Goal: Task Accomplishment & Management: Use online tool/utility

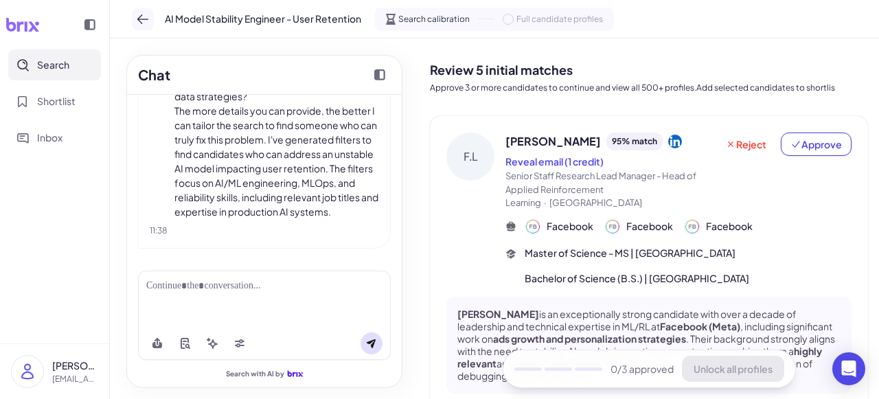
click at [148, 19] on icon at bounding box center [143, 19] width 14 height 14
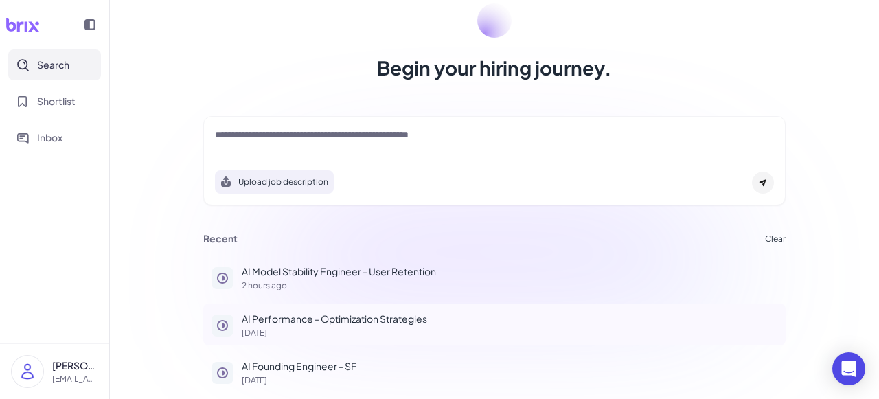
scroll to position [86, 0]
click at [287, 367] on p "AI Founding Engineer - SF" at bounding box center [510, 366] width 536 height 14
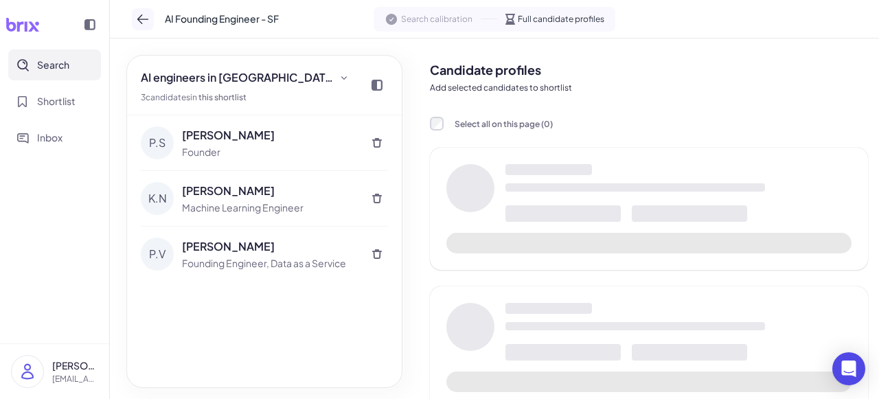
click at [135, 14] on button at bounding box center [143, 19] width 22 height 22
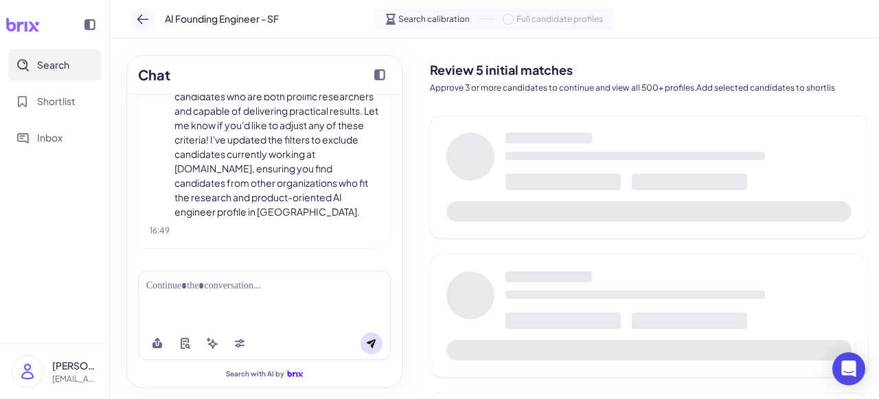
scroll to position [1788, 0]
click at [137, 17] on icon at bounding box center [143, 19] width 14 height 14
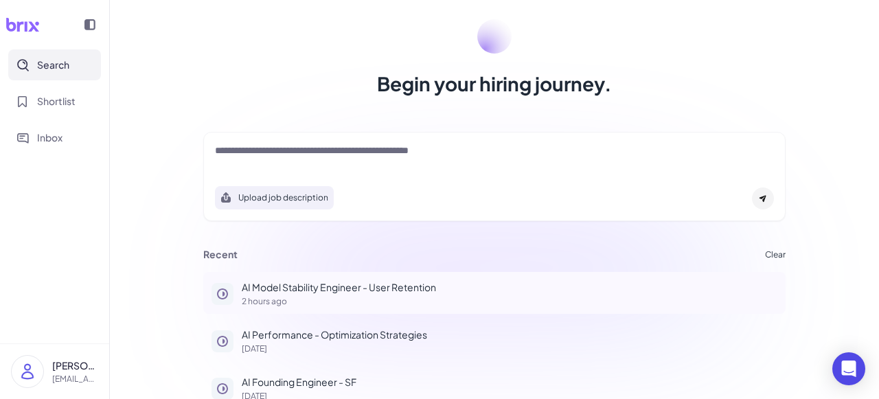
scroll to position [86, 0]
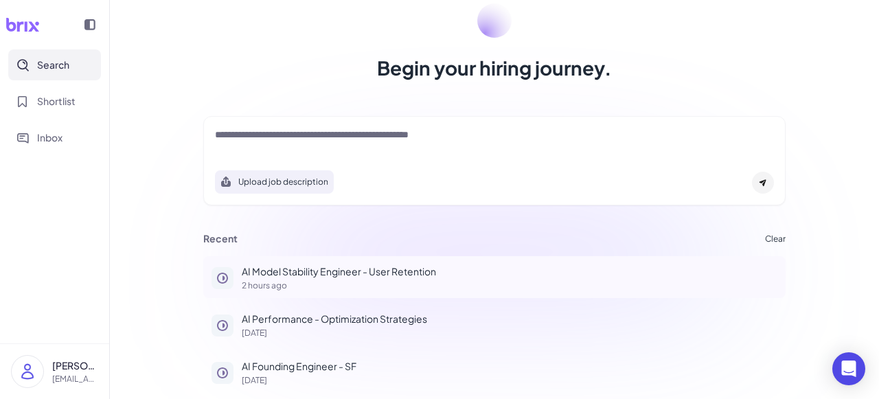
click at [314, 278] on div "AI Model Stability Engineer - User Retention 2 hours ago" at bounding box center [510, 276] width 536 height 25
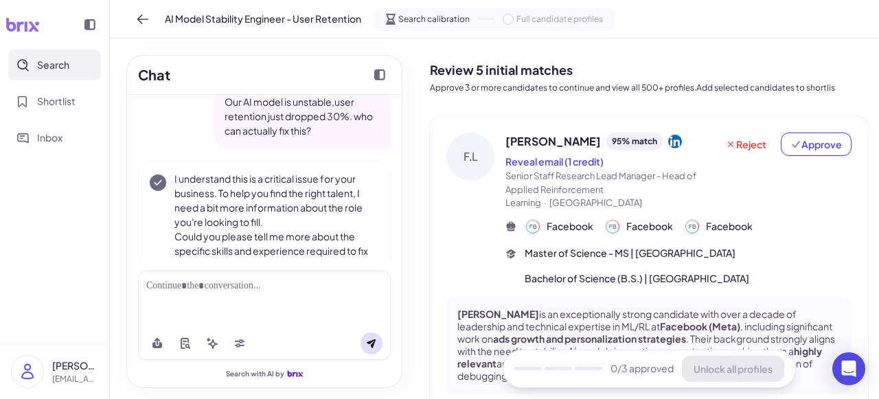
scroll to position [378, 0]
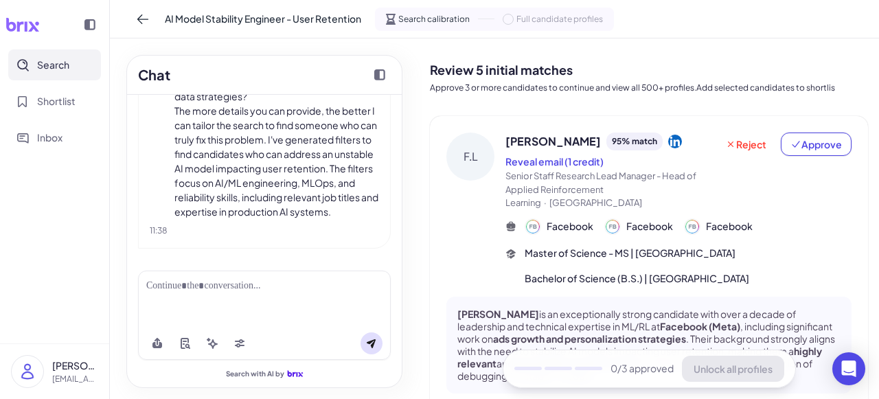
click at [306, 293] on div at bounding box center [264, 286] width 236 height 14
click at [368, 341] on icon at bounding box center [371, 343] width 11 height 11
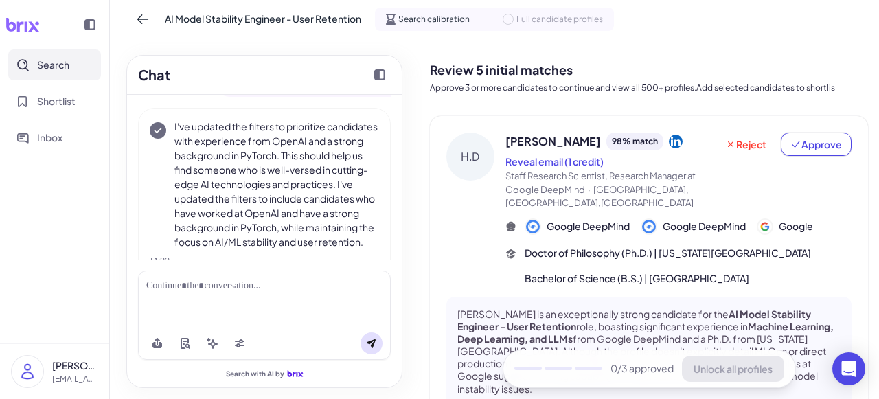
scroll to position [718, 0]
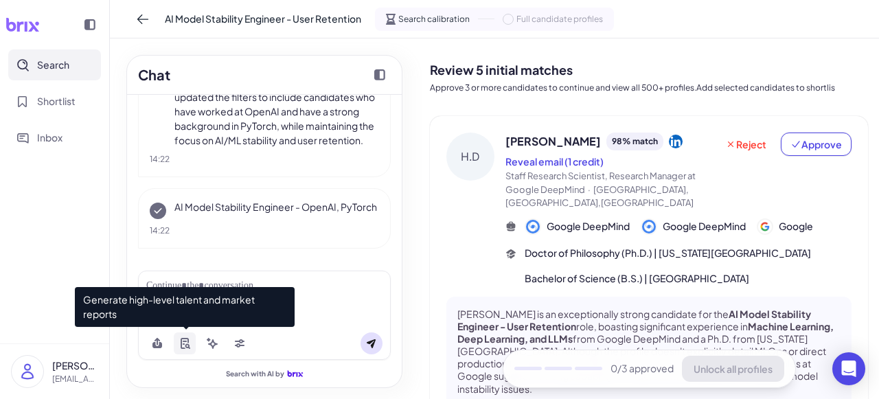
click at [186, 344] on icon at bounding box center [187, 346] width 5 height 5
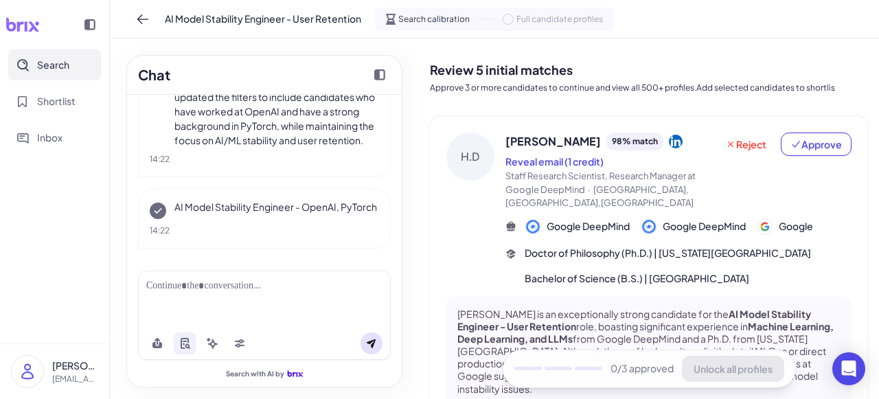
click at [207, 297] on div at bounding box center [264, 299] width 253 height 56
click at [208, 283] on div at bounding box center [264, 286] width 236 height 14
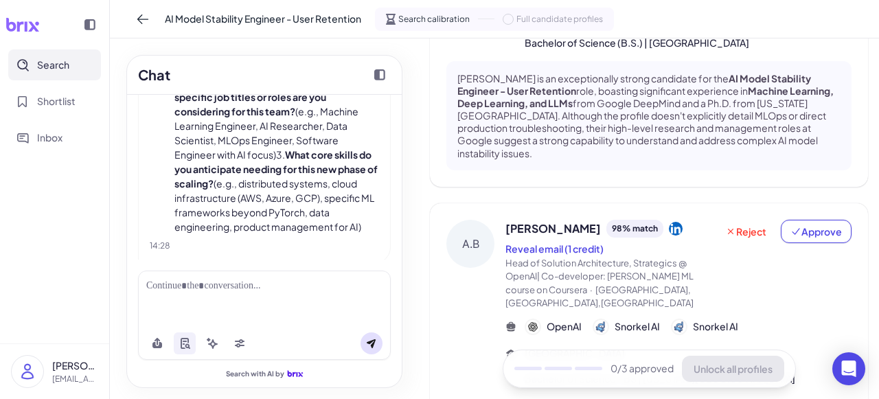
scroll to position [1082, 0]
click at [262, 293] on div at bounding box center [264, 299] width 253 height 56
click at [223, 295] on div at bounding box center [264, 299] width 253 height 56
click at [244, 288] on div at bounding box center [264, 286] width 236 height 14
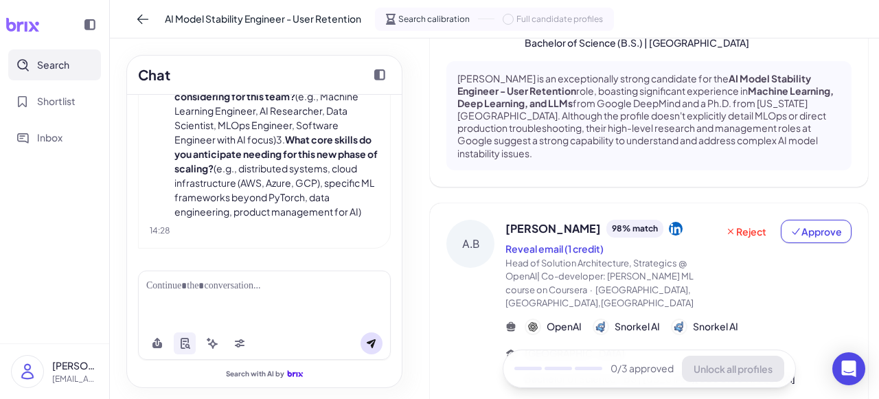
scroll to position [1149, 0]
click at [244, 286] on div at bounding box center [264, 286] width 236 height 14
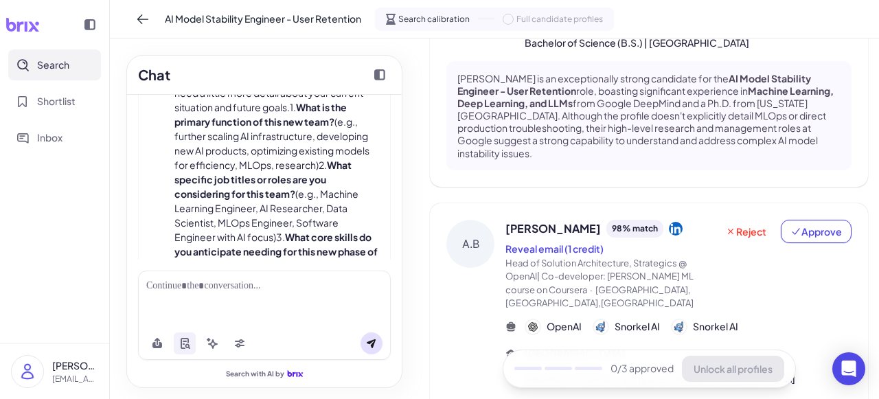
scroll to position [1011, 0]
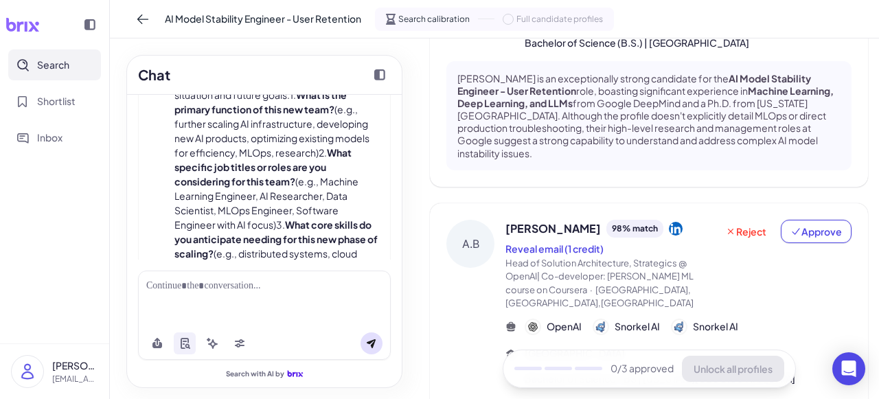
click at [222, 174] on p "It's great to hear your model's accuracy is fixed and you're scaling fast! To h…" at bounding box center [276, 167] width 205 height 274
click at [179, 176] on p "It's great to hear your model's accuracy is fixed and you're scaling fast! To h…" at bounding box center [276, 167] width 205 height 274
drag, startPoint x: 319, startPoint y: 160, endPoint x: 246, endPoint y: 177, distance: 75.5
click at [246, 177] on p "It's great to hear your model's accuracy is fixed and you're scaling fast! To h…" at bounding box center [276, 167] width 205 height 274
copy p "developing new AI products"
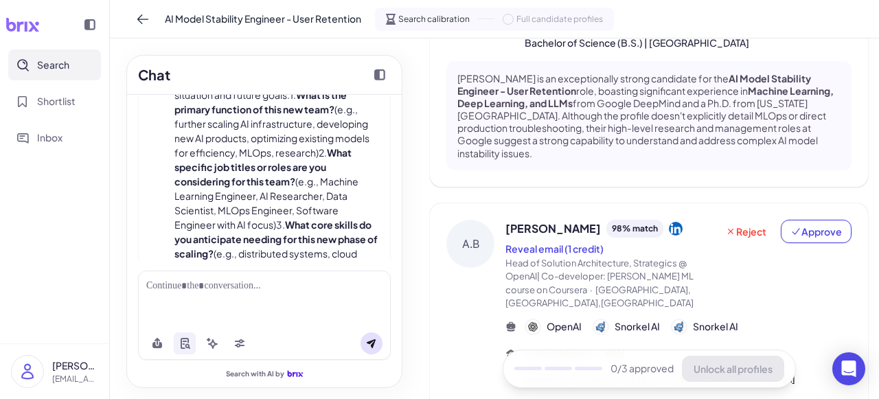
click at [240, 295] on div at bounding box center [264, 299] width 253 height 56
click at [236, 282] on div at bounding box center [264, 286] width 236 height 14
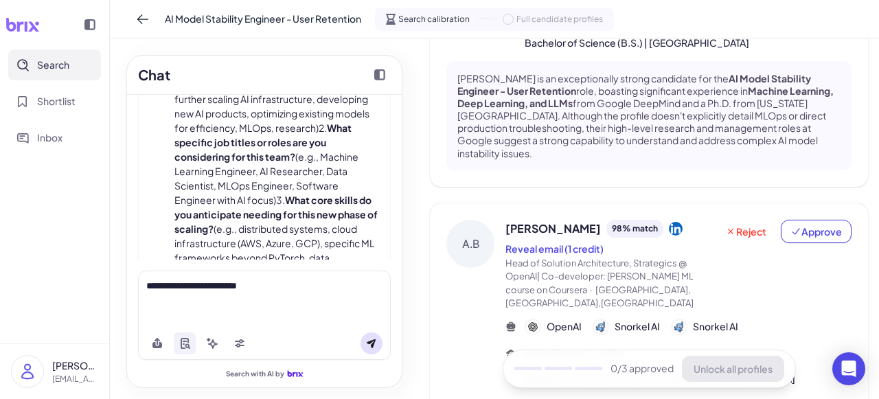
scroll to position [1036, 0]
drag, startPoint x: 323, startPoint y: 194, endPoint x: 255, endPoint y: 207, distance: 68.4
click at [255, 207] on p "It's great to hear your model's accuracy is fixed and you're scaling fast! To h…" at bounding box center [276, 142] width 205 height 274
copy p "Machine Learning Engineer"
click at [301, 289] on div "**********" at bounding box center [264, 286] width 236 height 14
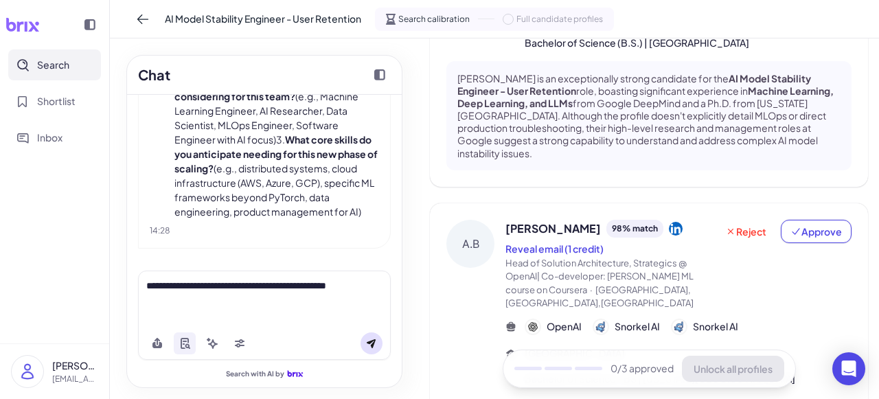
scroll to position [1149, 0]
click at [306, 158] on p "It's great to hear your model's accuracy is fixed and you're scaling fast! To h…" at bounding box center [276, 82] width 205 height 274
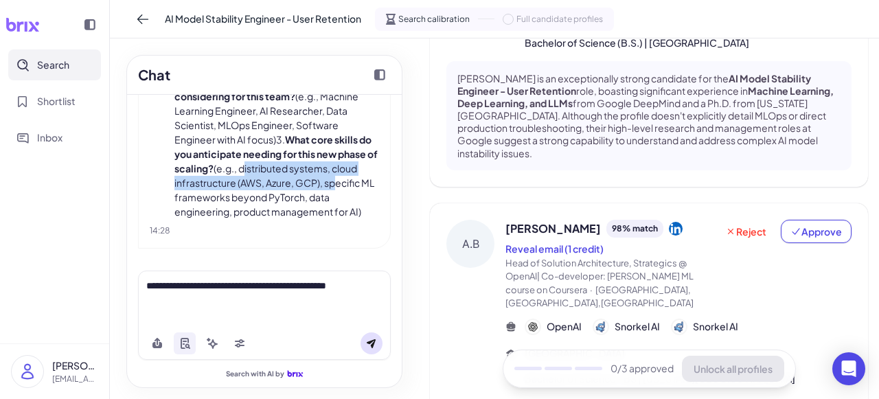
drag, startPoint x: 284, startPoint y: 156, endPoint x: 205, endPoint y: 181, distance: 82.1
click at [205, 181] on p "It's great to hear your model's accuracy is fixed and you're scaling fast! To h…" at bounding box center [276, 82] width 205 height 274
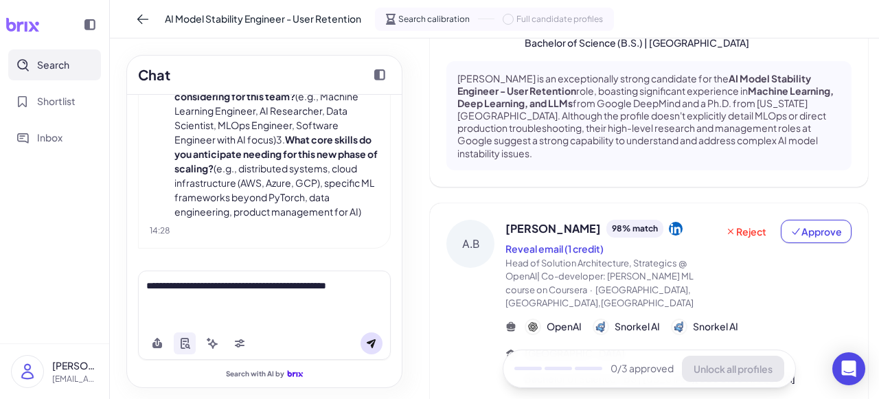
click at [222, 197] on p "It's great to hear your model's accuracy is fixed and you're scaling fast! To h…" at bounding box center [276, 82] width 205 height 274
click at [220, 198] on p "It's great to hear your model's accuracy is fixed and you're scaling fast! To h…" at bounding box center [276, 82] width 205 height 274
click at [318, 204] on p "It's great to hear your model's accuracy is fixed and you're scaling fast! To h…" at bounding box center [276, 82] width 205 height 274
click at [205, 182] on p "It's great to hear your model's accuracy is fixed and you're scaling fast! To h…" at bounding box center [276, 82] width 205 height 274
click at [288, 154] on p "It's great to hear your model's accuracy is fixed and you're scaling fast! To h…" at bounding box center [276, 82] width 205 height 274
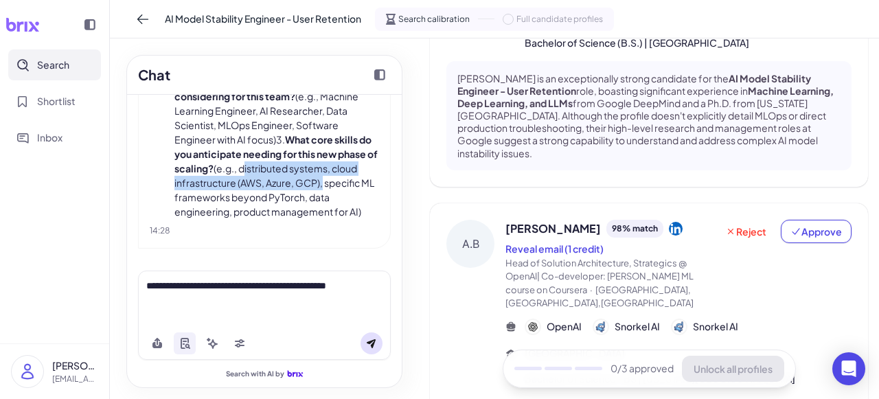
drag, startPoint x: 284, startPoint y: 152, endPoint x: 198, endPoint y: 181, distance: 89.9
click at [198, 181] on p "It's great to hear your model's accuracy is fixed and you're scaling fast! To h…" at bounding box center [276, 82] width 205 height 274
copy p "distributed systems, cloud infrastructure (AWS, Azure, GCP)"
click at [301, 306] on div "**********" at bounding box center [264, 293] width 236 height 29
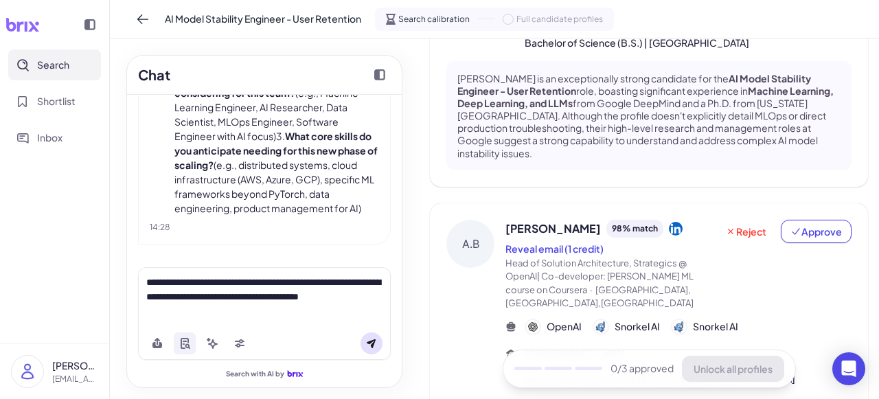
click at [373, 342] on icon at bounding box center [371, 343] width 11 height 11
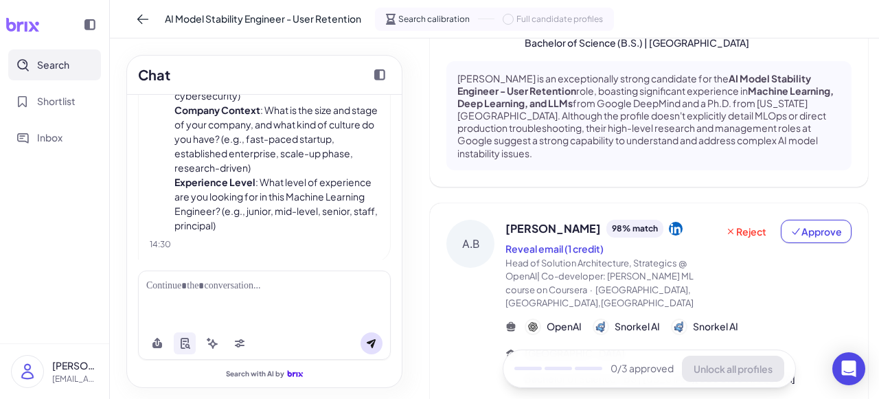
scroll to position [1609, 0]
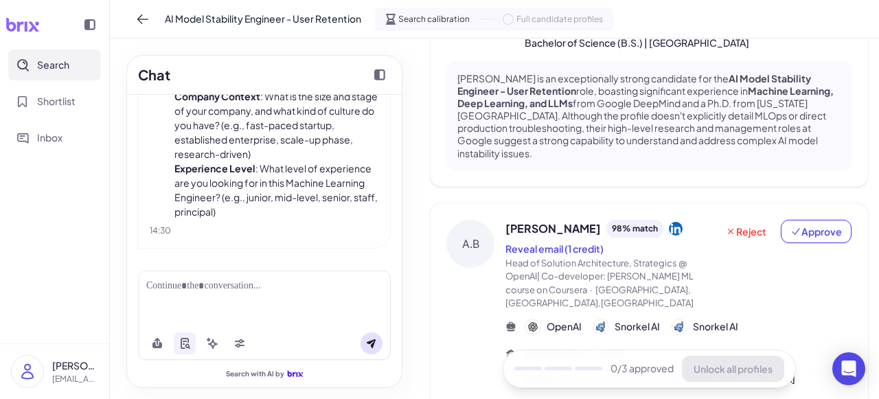
click at [258, 288] on div at bounding box center [264, 286] width 236 height 14
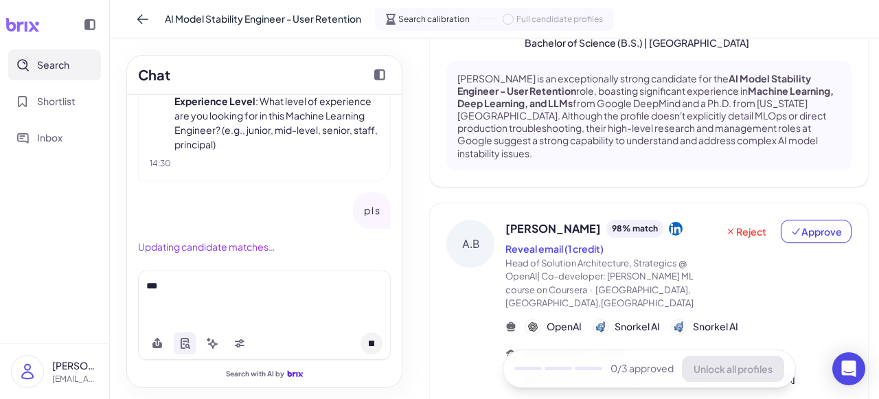
scroll to position [1682, 0]
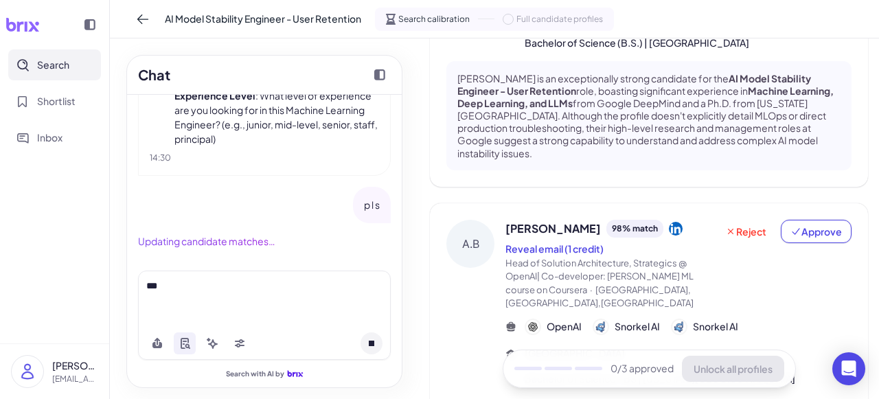
click at [372, 347] on button at bounding box center [372, 343] width 22 height 22
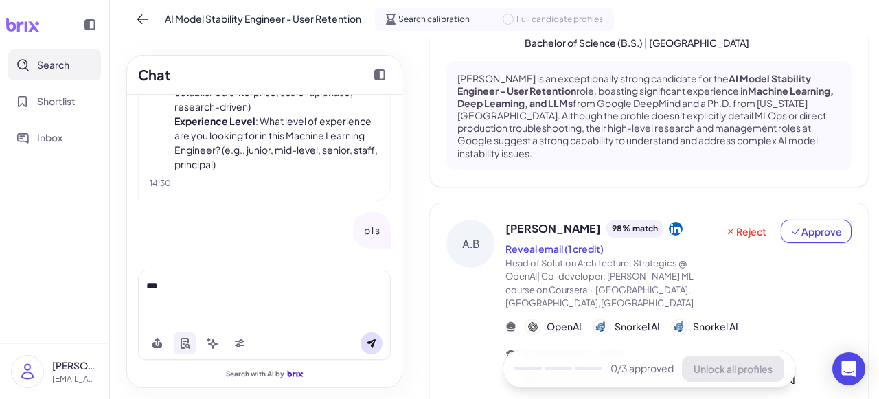
click at [271, 304] on div "***" at bounding box center [264, 299] width 253 height 56
click at [192, 290] on div "***" at bounding box center [264, 286] width 236 height 14
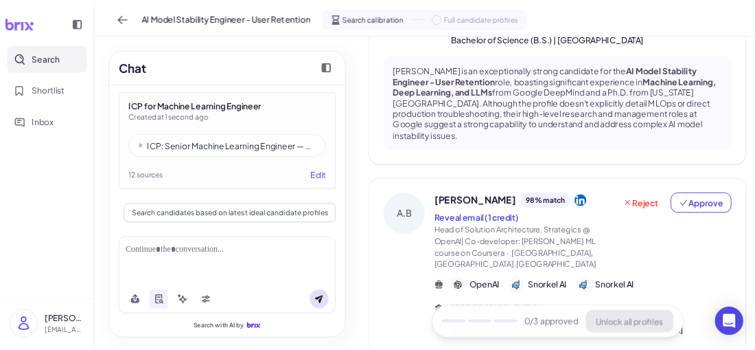
scroll to position [2108, 0]
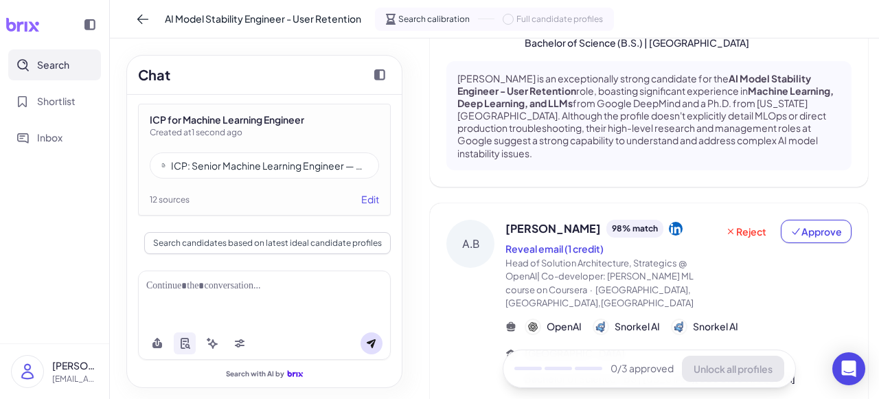
click at [322, 170] on div "ICP: Senior Machine Learning Engineer — New AI Products, Distributed Systems, P…" at bounding box center [269, 166] width 196 height 14
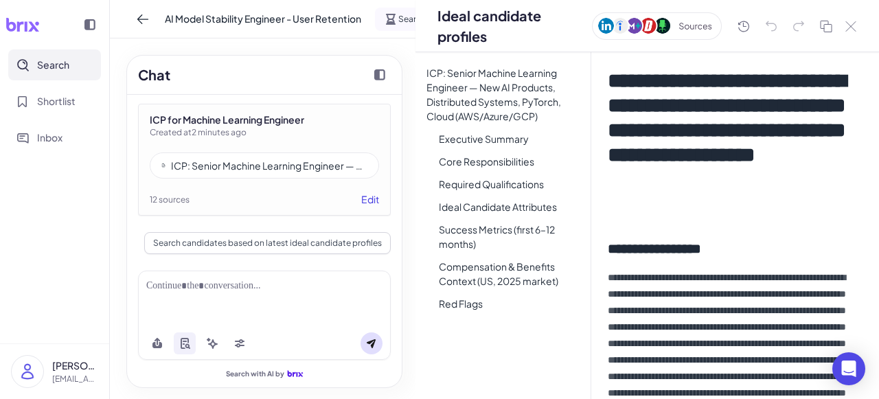
click at [361, 205] on button "Edit" at bounding box center [370, 199] width 18 height 14
click at [361, 202] on button "Edit" at bounding box center [370, 199] width 18 height 14
click at [738, 119] on h1 "**********" at bounding box center [731, 143] width 247 height 148
click at [790, 135] on h1 "**********" at bounding box center [731, 143] width 247 height 148
click at [680, 24] on img at bounding box center [657, 25] width 130 height 27
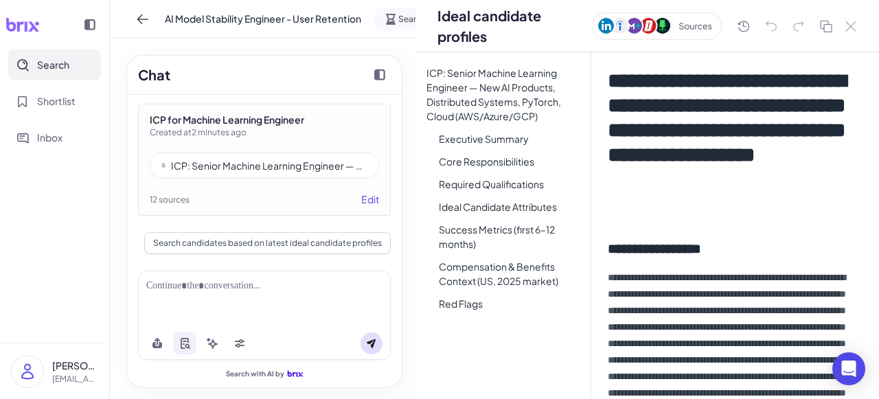
click at [646, 24] on img at bounding box center [657, 25] width 130 height 27
click at [690, 27] on img at bounding box center [657, 25] width 130 height 27
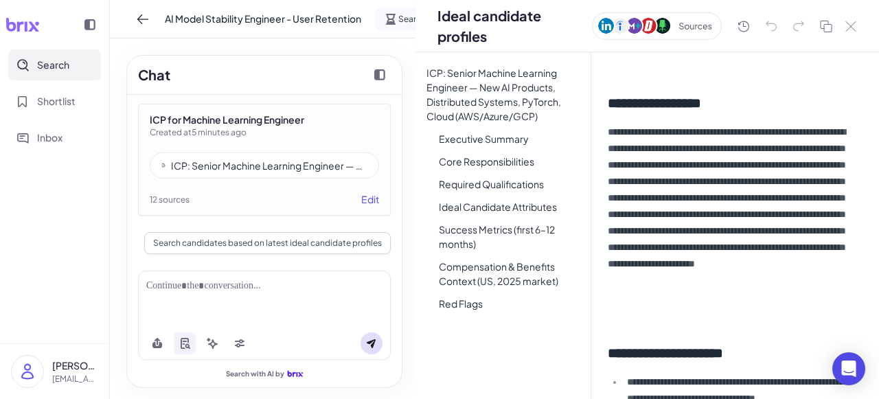
scroll to position [0, 0]
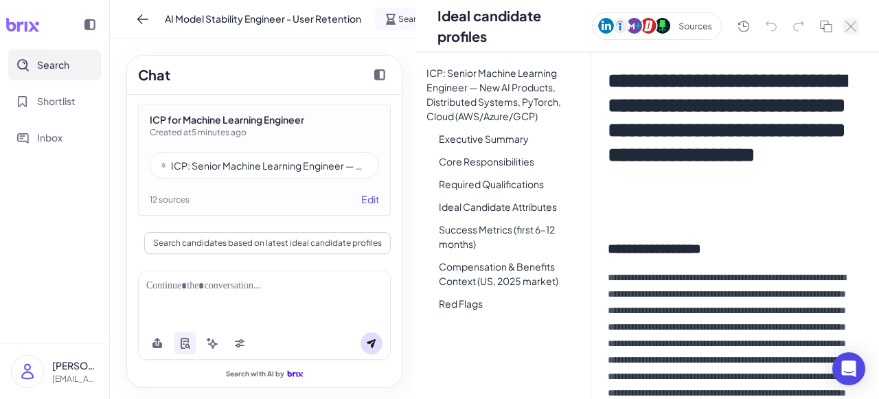
click at [852, 28] on icon at bounding box center [850, 26] width 11 height 10
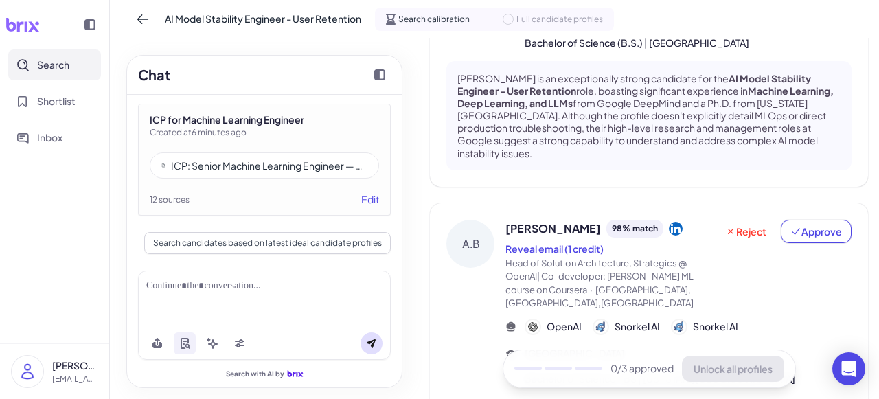
click at [266, 168] on div "ICP: Senior Machine Learning Engineer — New AI Products, Distributed Systems, P…" at bounding box center [269, 166] width 196 height 14
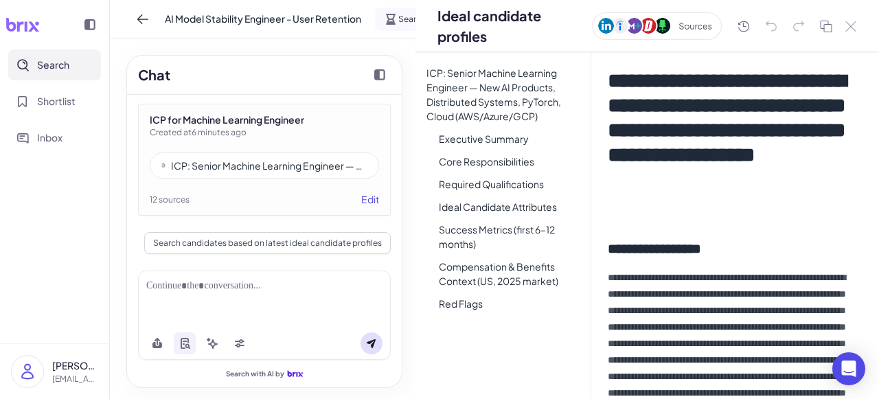
click at [692, 29] on img at bounding box center [657, 25] width 130 height 27
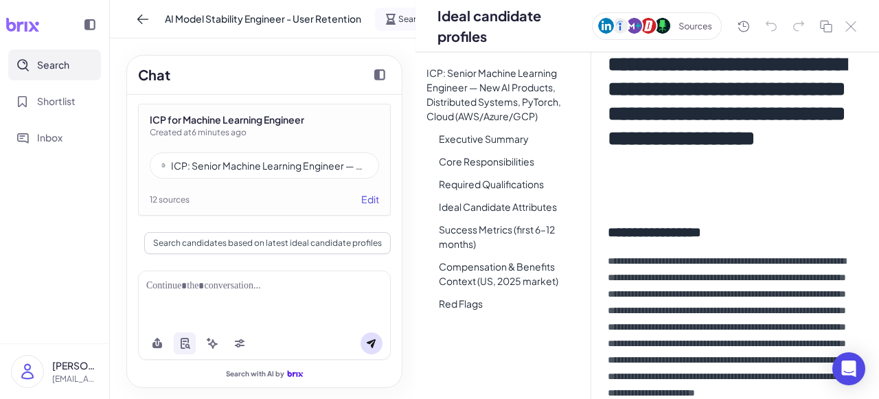
scroll to position [18, 0]
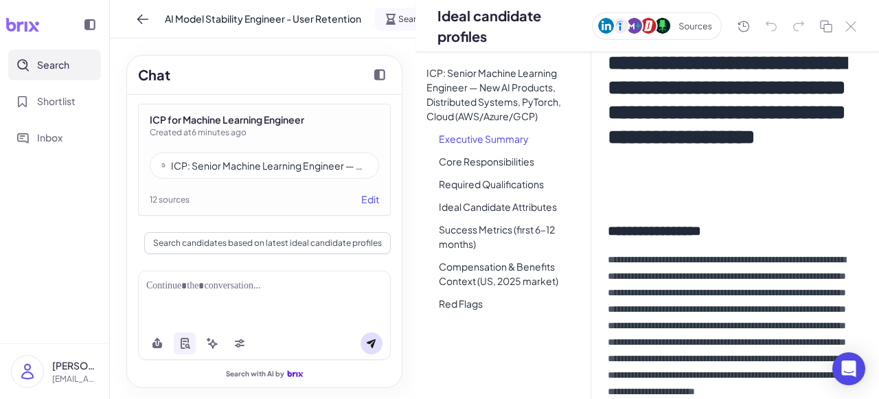
click at [492, 137] on li "Executive Summary" at bounding box center [509, 139] width 163 height 20
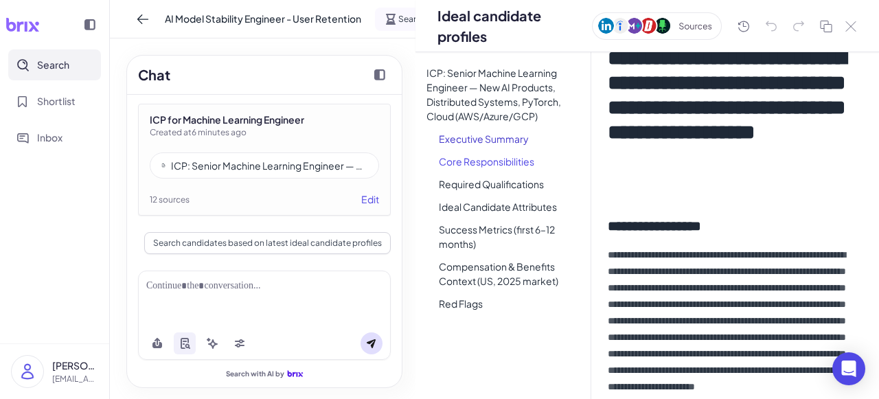
click at [492, 158] on li "Core Responsibilities" at bounding box center [509, 162] width 163 height 20
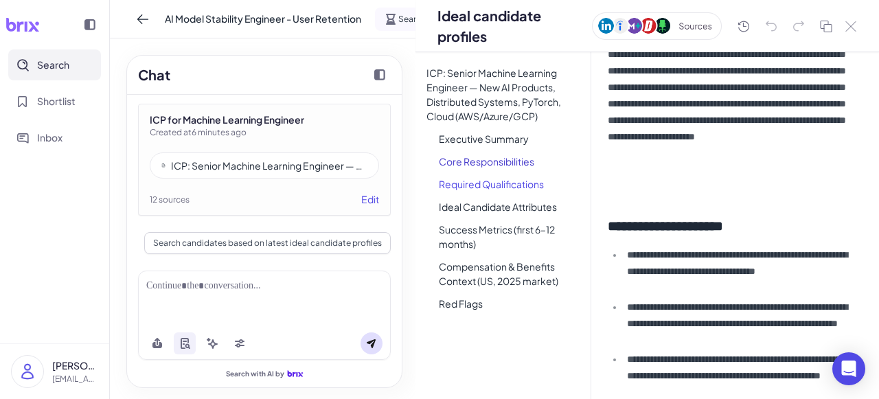
click at [497, 190] on li "Required Qualifications" at bounding box center [509, 184] width 163 height 20
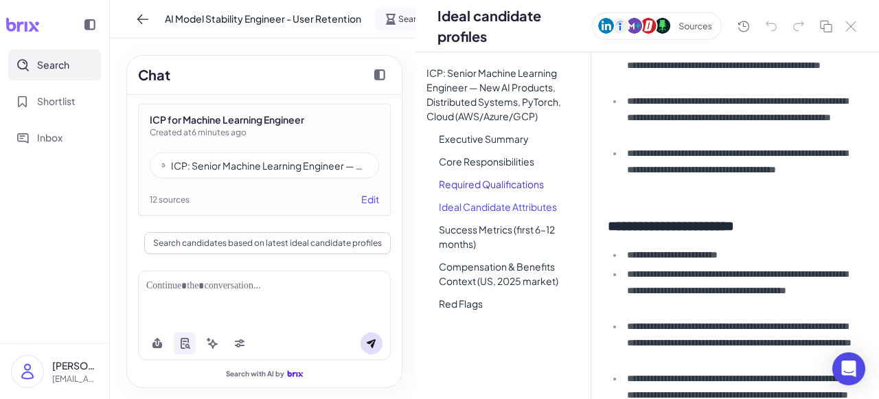
click at [499, 215] on li "Ideal Candidate Attributes" at bounding box center [509, 207] width 163 height 20
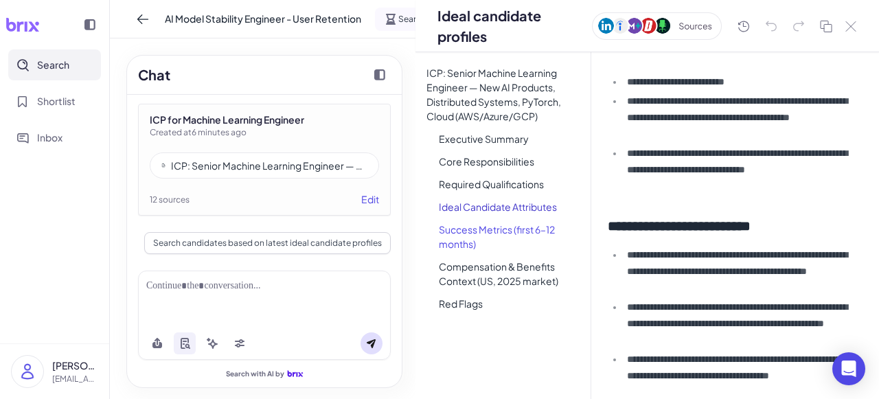
click at [501, 230] on li "Success Metrics (first 6–12 months)" at bounding box center [509, 237] width 163 height 34
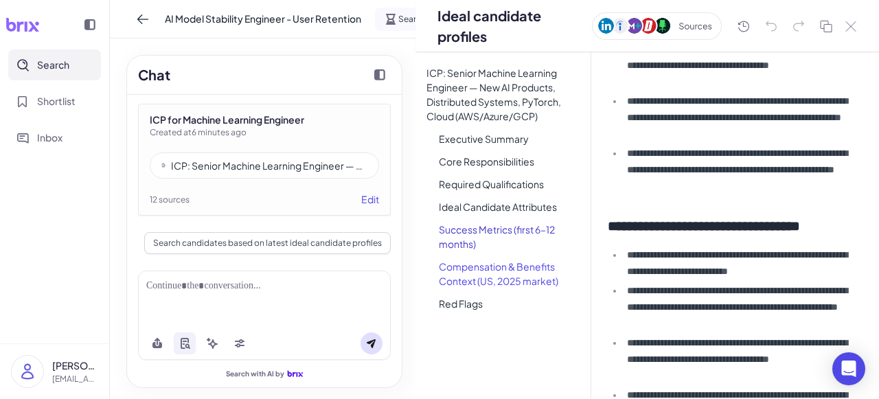
click at [506, 266] on li "Compensation & Benefits Context (US, 2025 market)" at bounding box center [509, 274] width 163 height 34
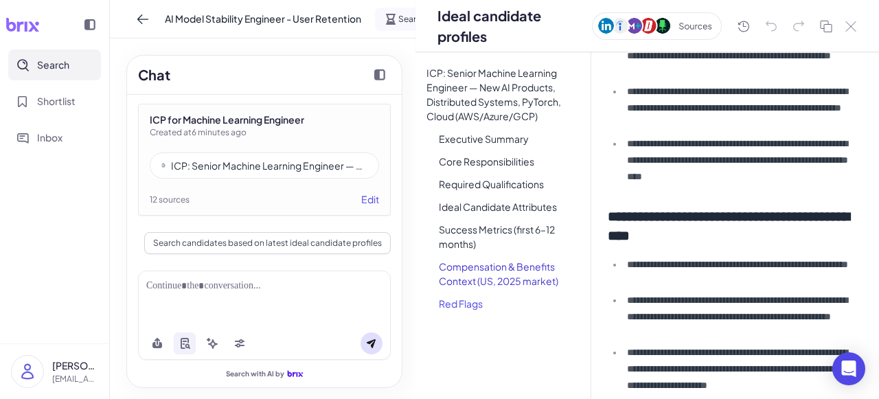
click at [464, 303] on li "Red Flags" at bounding box center [509, 304] width 163 height 20
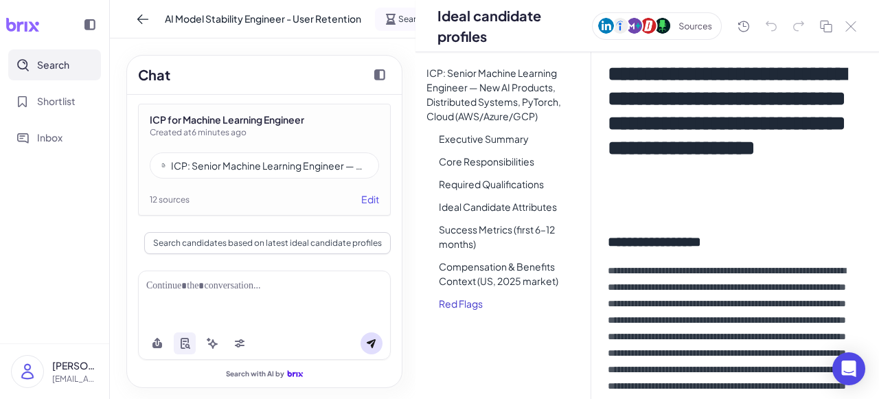
scroll to position [0, 0]
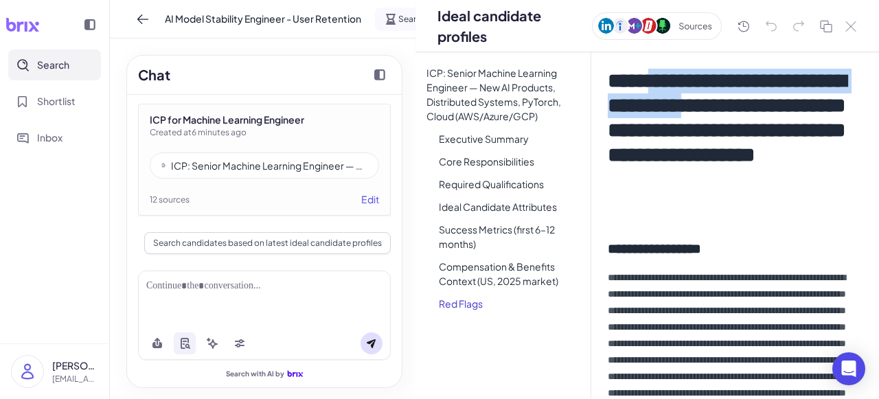
drag, startPoint x: 660, startPoint y: 78, endPoint x: 832, endPoint y: 104, distance: 173.5
click at [832, 104] on h1 "**********" at bounding box center [731, 143] width 247 height 148
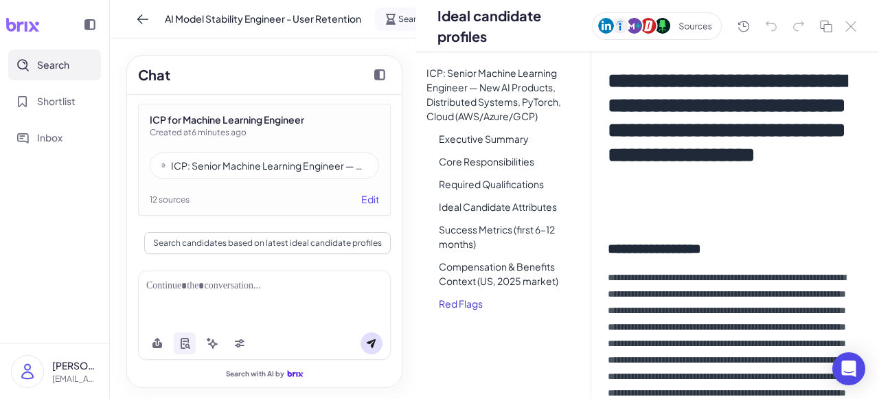
click at [788, 156] on h1 "**********" at bounding box center [731, 143] width 247 height 148
click at [681, 153] on h1 "**********" at bounding box center [731, 143] width 247 height 148
drag, startPoint x: 611, startPoint y: 152, endPoint x: 774, endPoint y: 151, distance: 162.8
click at [774, 151] on h1 "**********" at bounding box center [731, 143] width 247 height 148
click at [795, 109] on h1 "**********" at bounding box center [731, 143] width 247 height 148
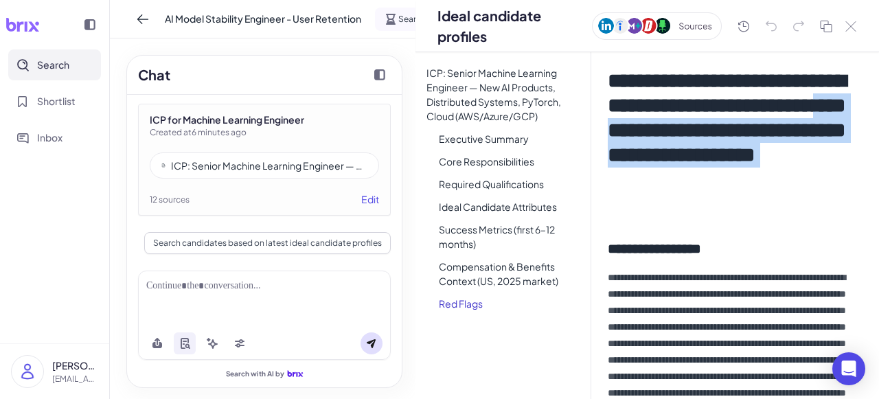
drag, startPoint x: 778, startPoint y: 135, endPoint x: 818, endPoint y: 228, distance: 101.5
click at [818, 228] on div "**********" at bounding box center [735, 225] width 288 height 347
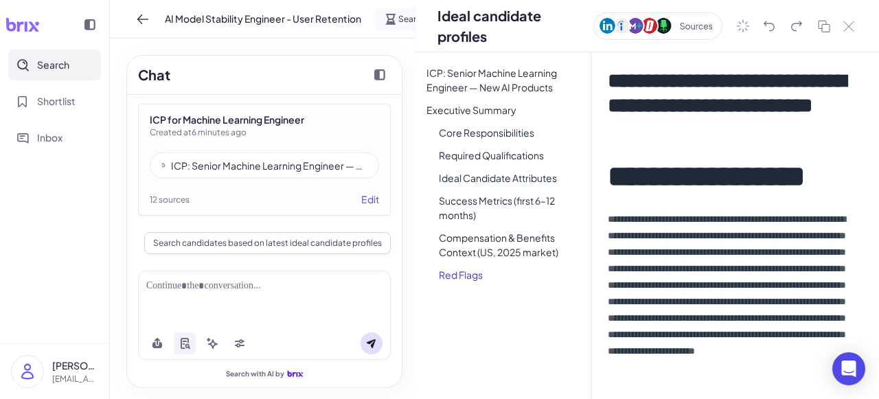
click at [697, 191] on span "**********" at bounding box center [706, 176] width 197 height 29
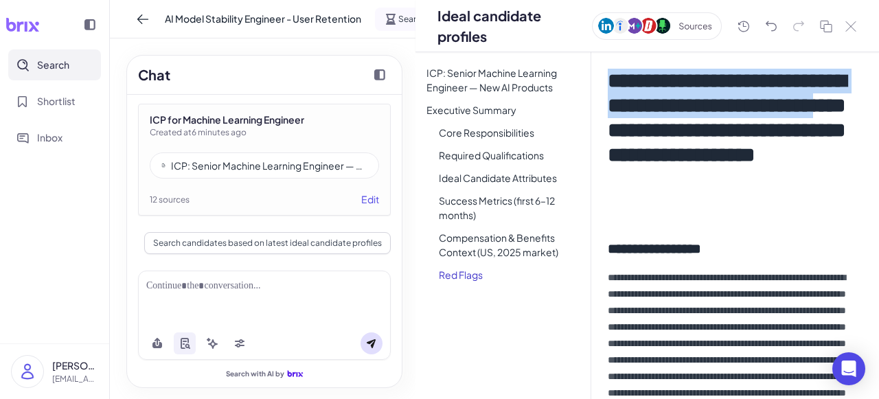
click at [723, 108] on h1 "**********" at bounding box center [731, 143] width 247 height 148
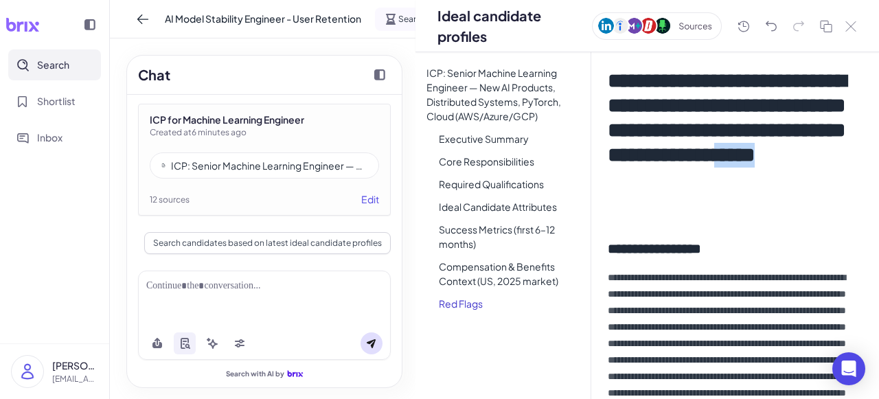
drag, startPoint x: 821, startPoint y: 204, endPoint x: 737, endPoint y: 207, distance: 84.5
click at [737, 207] on h1 "**********" at bounding box center [731, 143] width 247 height 148
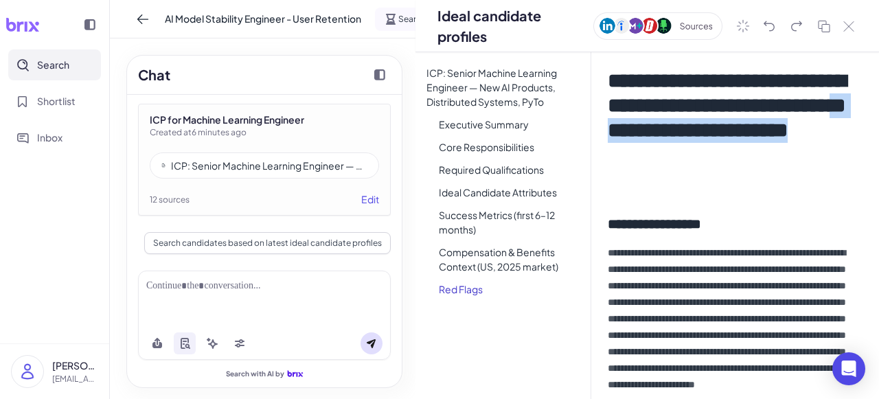
drag, startPoint x: 611, startPoint y: 150, endPoint x: 707, endPoint y: 175, distance: 99.4
click at [707, 175] on h1 "**********" at bounding box center [731, 131] width 247 height 124
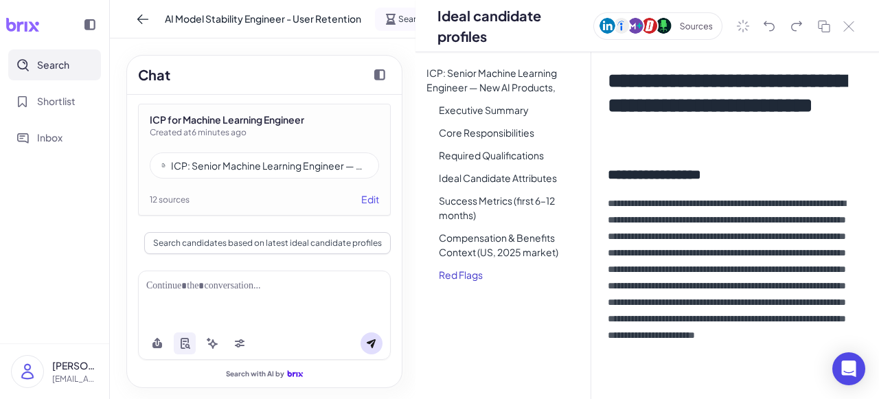
click at [741, 167] on h2 "**********" at bounding box center [731, 174] width 247 height 19
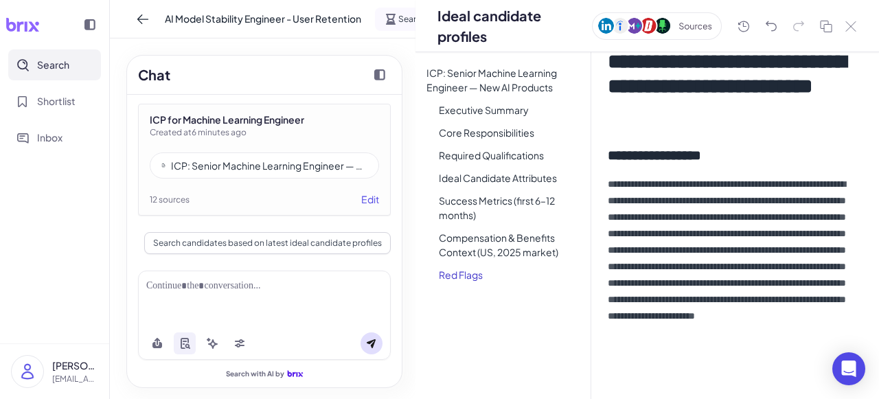
scroll to position [28, 0]
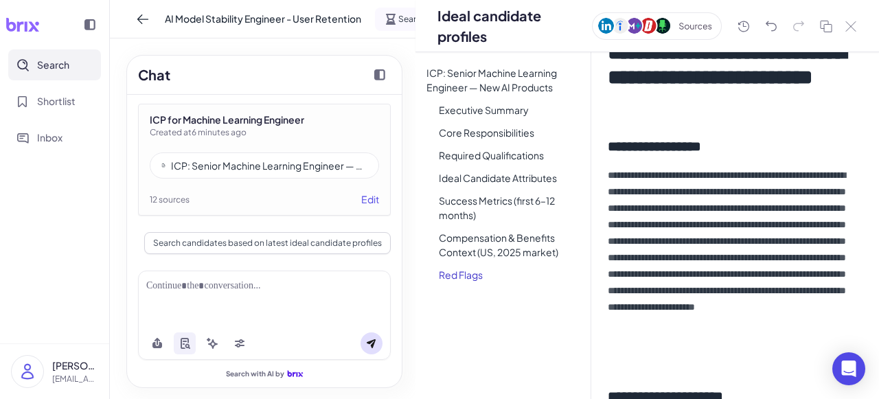
click at [692, 152] on h2 "**********" at bounding box center [731, 146] width 247 height 19
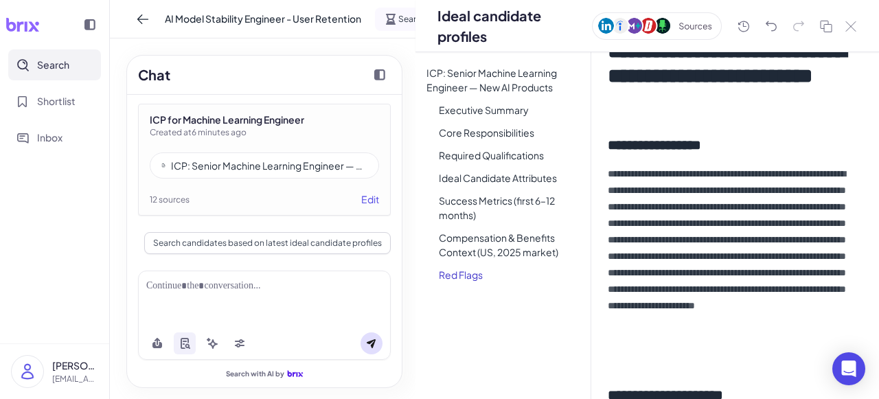
scroll to position [0, 0]
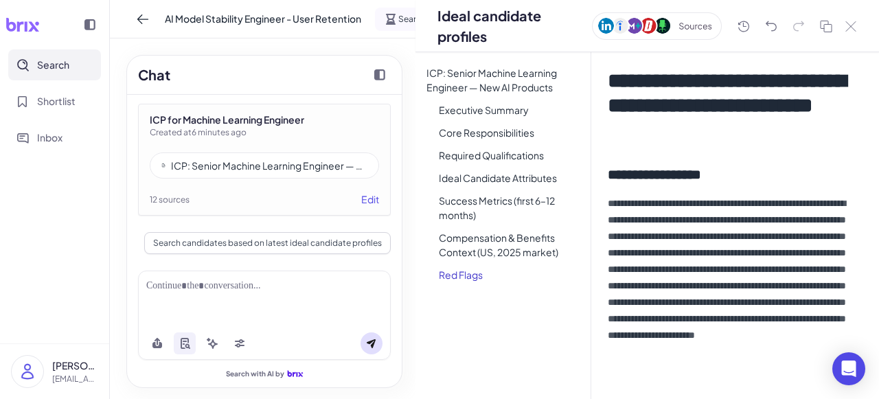
click at [661, 78] on h1 "**********" at bounding box center [731, 106] width 247 height 74
click at [686, 129] on h1 "**********" at bounding box center [731, 106] width 247 height 74
click at [785, 139] on h1 "**********" at bounding box center [731, 106] width 247 height 74
click at [663, 126] on h1 "**********" at bounding box center [731, 106] width 247 height 74
click at [678, 194] on div "**********" at bounding box center [735, 225] width 288 height 347
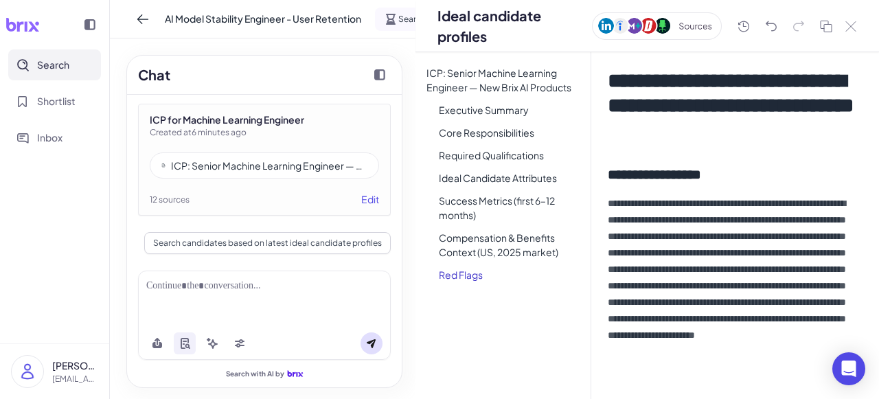
click at [700, 126] on h1 "**********" at bounding box center [731, 106] width 247 height 74
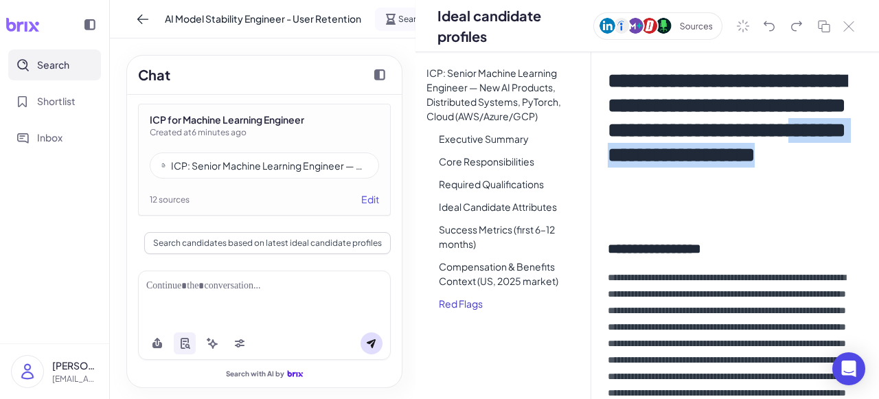
click at [714, 169] on h1 "**********" at bounding box center [731, 143] width 247 height 148
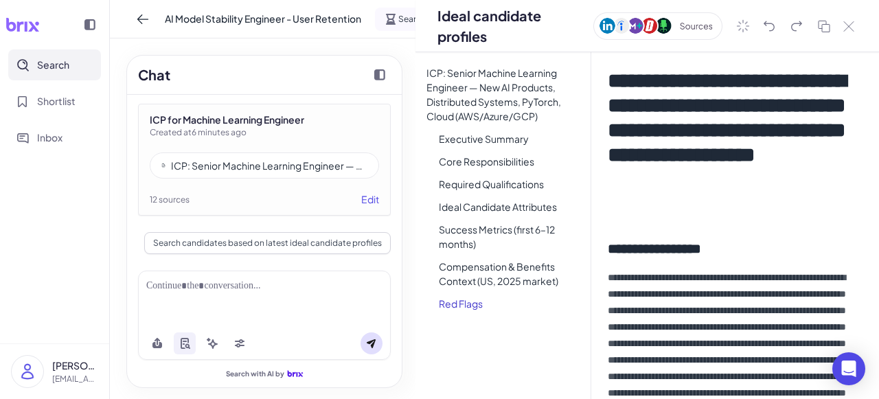
click at [726, 151] on h1 "**********" at bounding box center [731, 143] width 247 height 148
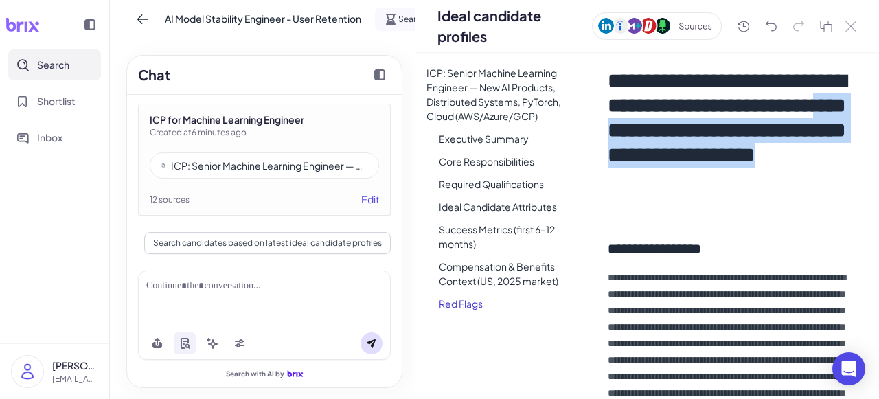
drag, startPoint x: 776, startPoint y: 134, endPoint x: 808, endPoint y: 209, distance: 81.9
click at [808, 209] on h1 "**********" at bounding box center [731, 143] width 247 height 148
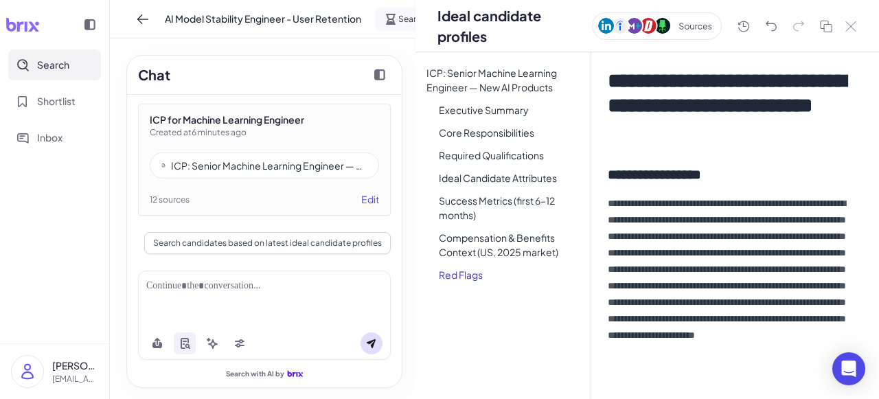
scroll to position [2108, 0]
click at [852, 27] on icon at bounding box center [851, 26] width 10 height 10
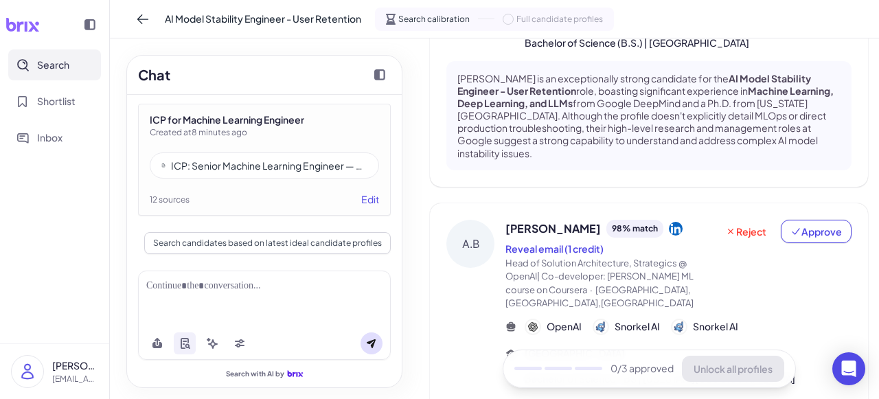
click at [273, 168] on div "ICP: Senior Machine Learning Engineer — New AI Products, Distributed Systems, P…" at bounding box center [269, 166] width 196 height 14
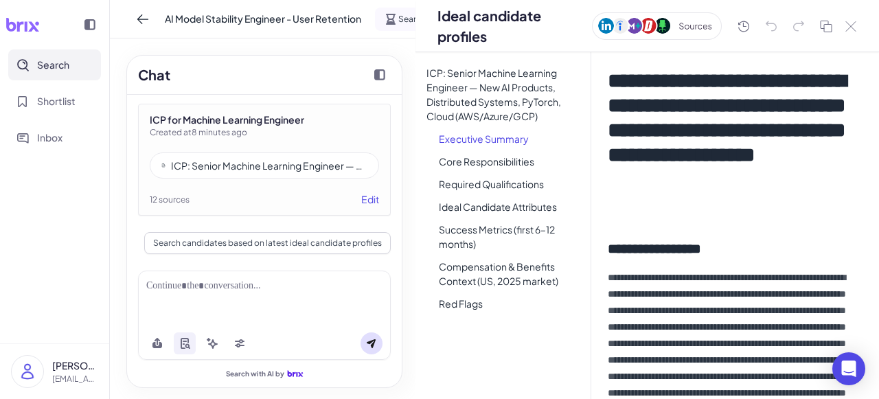
click at [476, 141] on li "Executive Summary" at bounding box center [509, 139] width 163 height 20
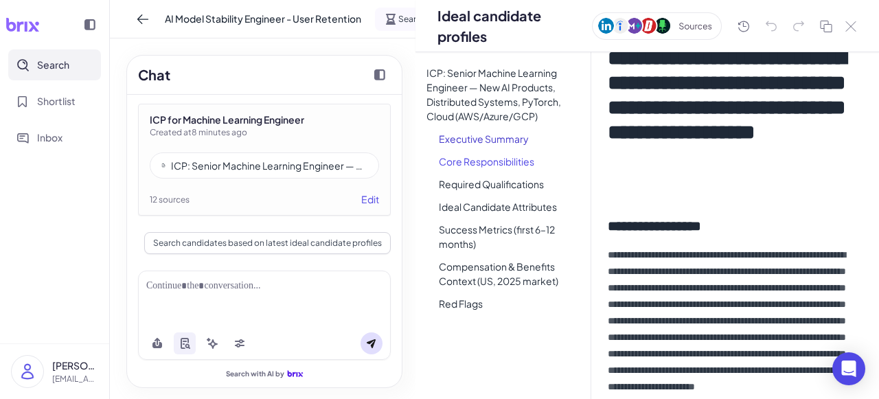
click at [479, 159] on li "Core Responsibilities" at bounding box center [509, 162] width 163 height 20
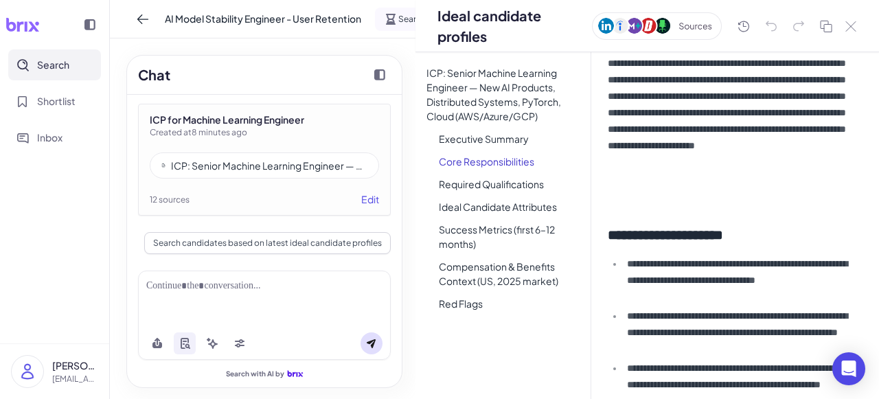
scroll to position [273, 0]
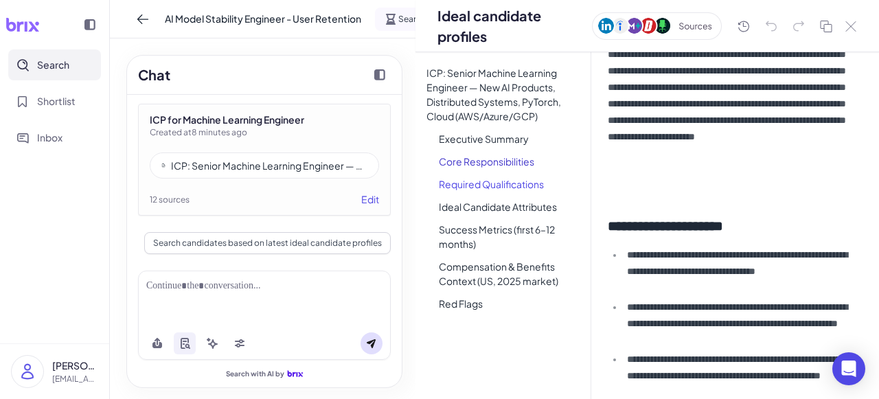
click at [488, 187] on li "Required Qualifications" at bounding box center [509, 184] width 163 height 20
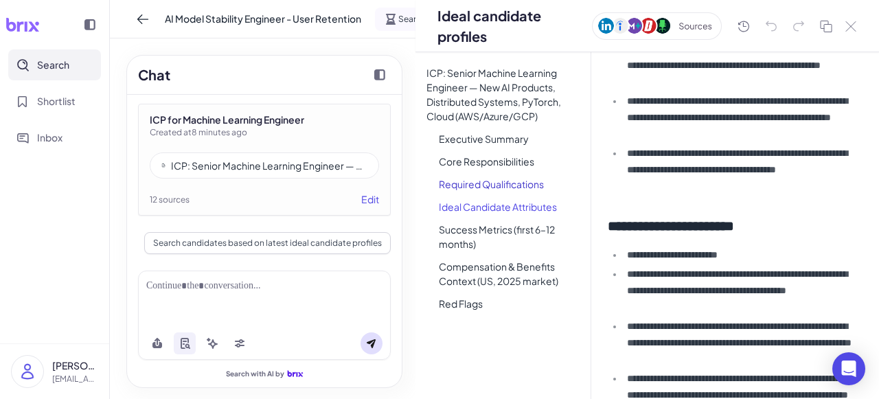
click at [490, 214] on li "Ideal Candidate Attributes" at bounding box center [509, 207] width 163 height 20
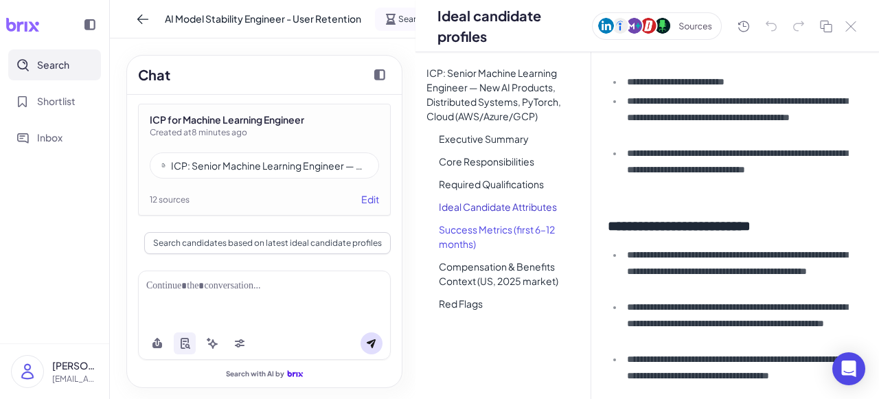
click at [494, 231] on li "Success Metrics (first 6–12 months)" at bounding box center [509, 237] width 163 height 34
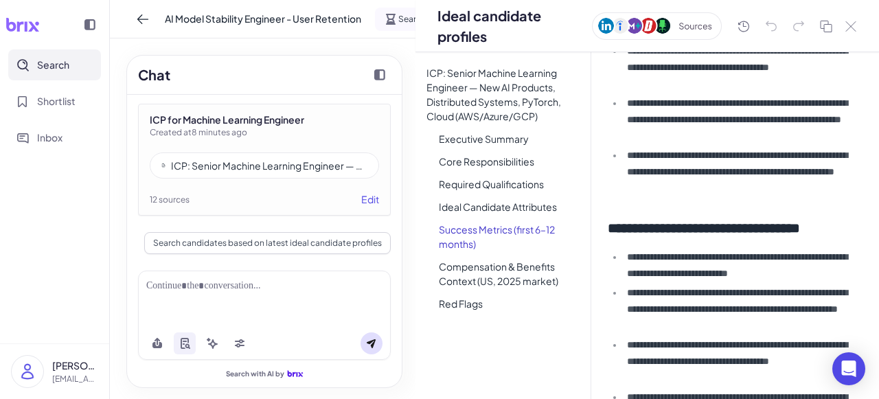
scroll to position [1921, 0]
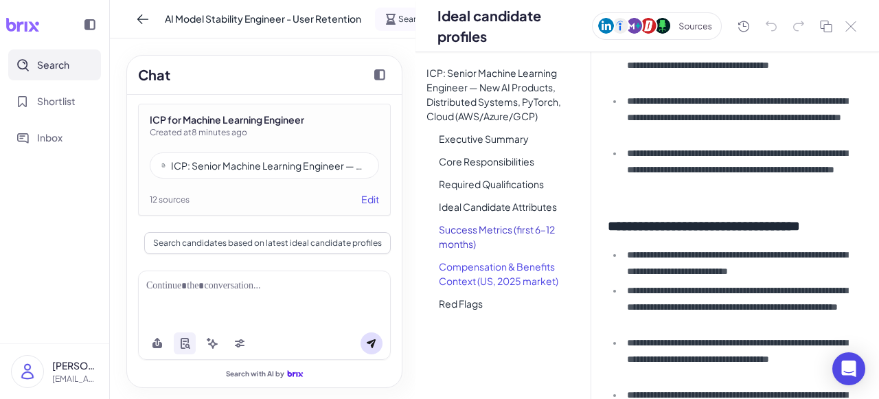
click at [499, 265] on li "Compensation & Benefits Context (US, 2025 market)" at bounding box center [509, 274] width 163 height 34
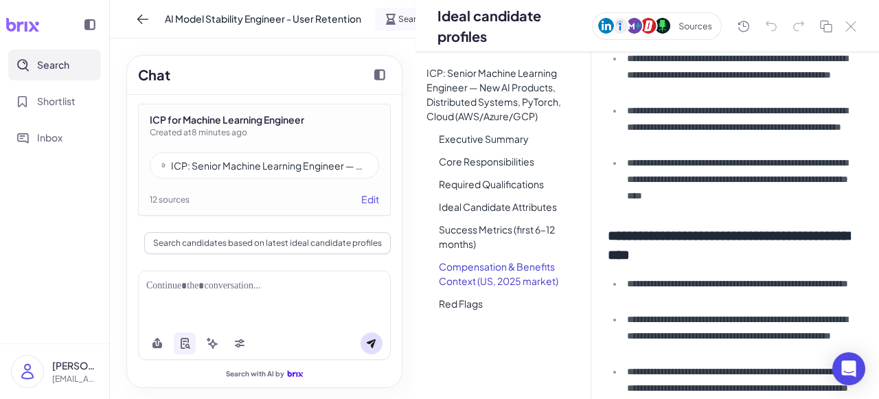
scroll to position [2276, 0]
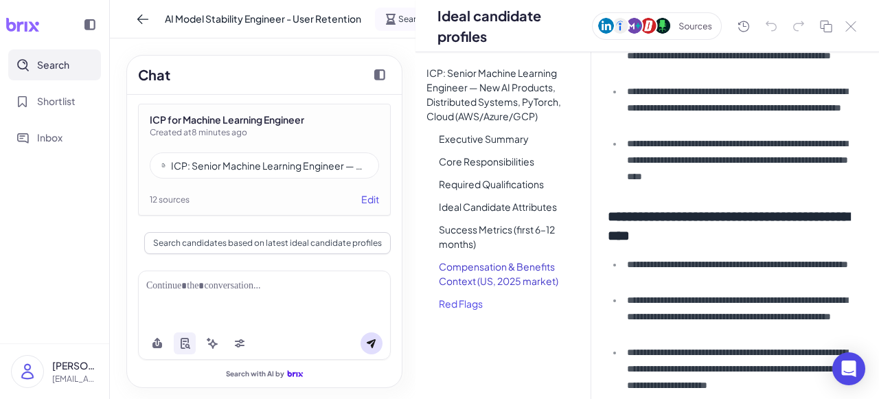
click at [471, 299] on li "Red Flags" at bounding box center [509, 304] width 163 height 20
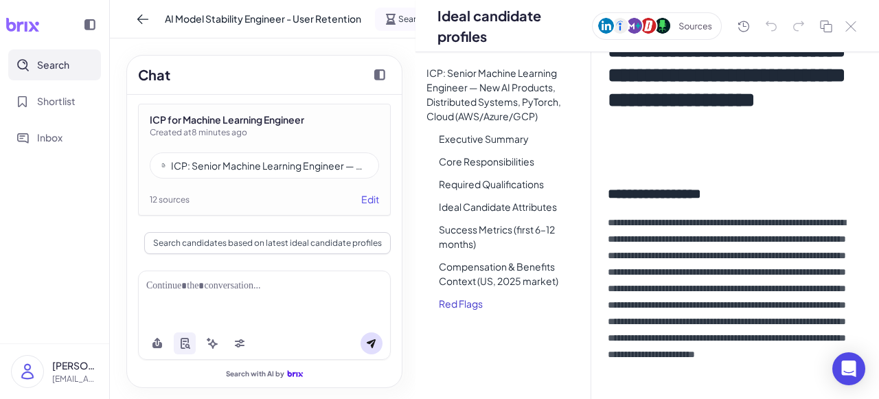
scroll to position [0, 0]
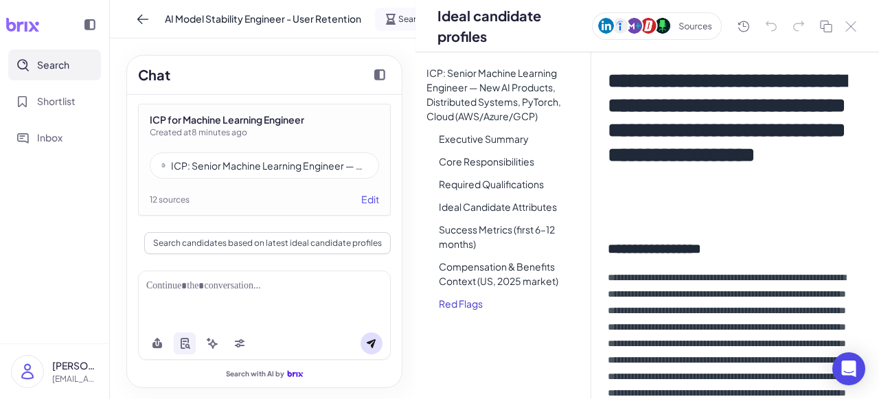
click at [729, 144] on h1 "**********" at bounding box center [731, 143] width 247 height 148
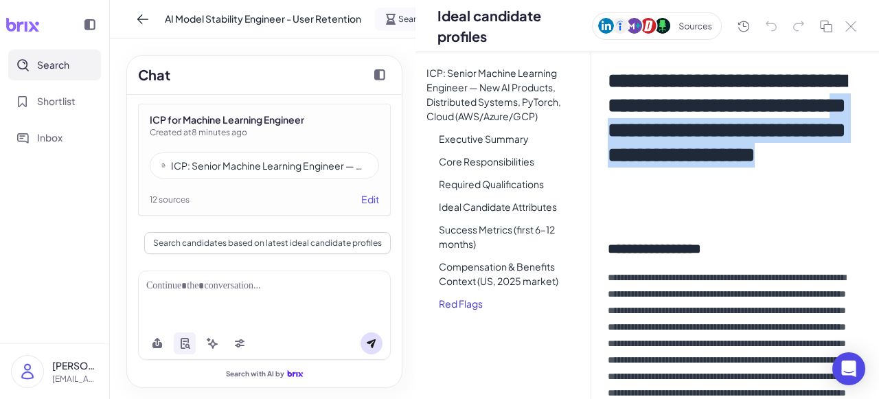
drag, startPoint x: 610, startPoint y: 155, endPoint x: 814, endPoint y: 200, distance: 208.3
click at [814, 200] on h1 "**********" at bounding box center [731, 143] width 247 height 148
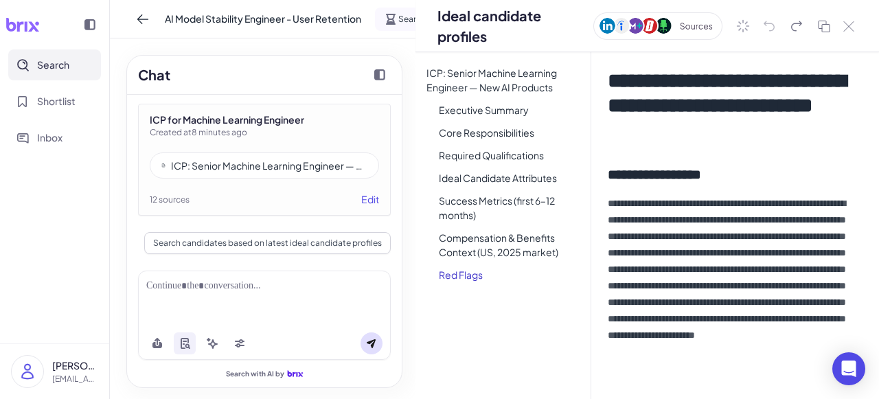
click at [687, 127] on h1 "**********" at bounding box center [731, 106] width 247 height 74
click at [824, 28] on icon at bounding box center [828, 28] width 8 height 8
click at [854, 21] on icon at bounding box center [850, 26] width 11 height 10
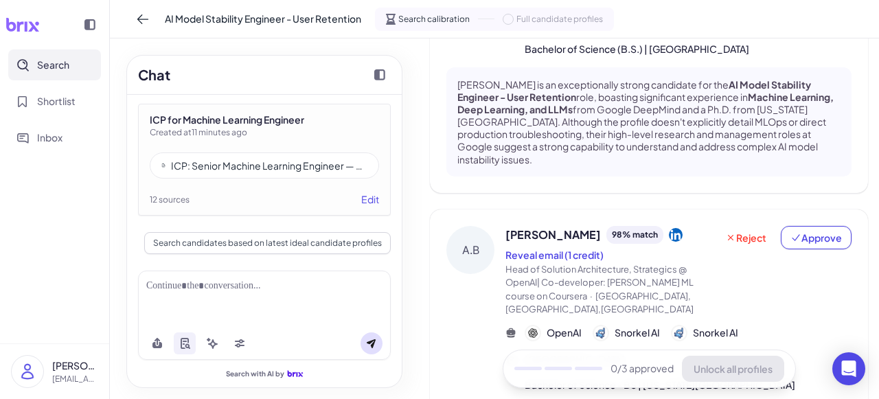
scroll to position [217, 0]
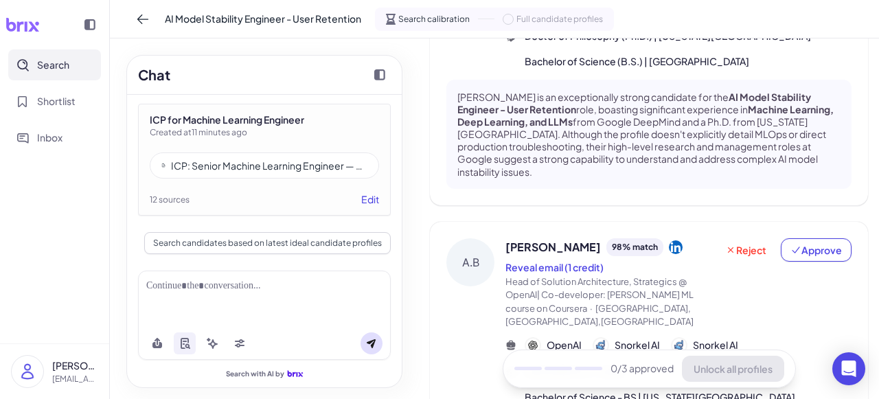
click at [361, 204] on button "Edit" at bounding box center [370, 199] width 18 height 14
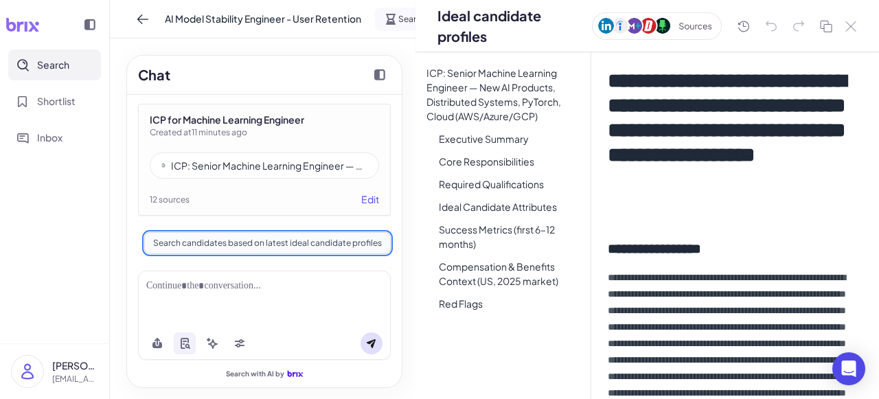
click at [313, 244] on button "Search candidates based on latest ideal candidate profiles" at bounding box center [267, 243] width 247 height 22
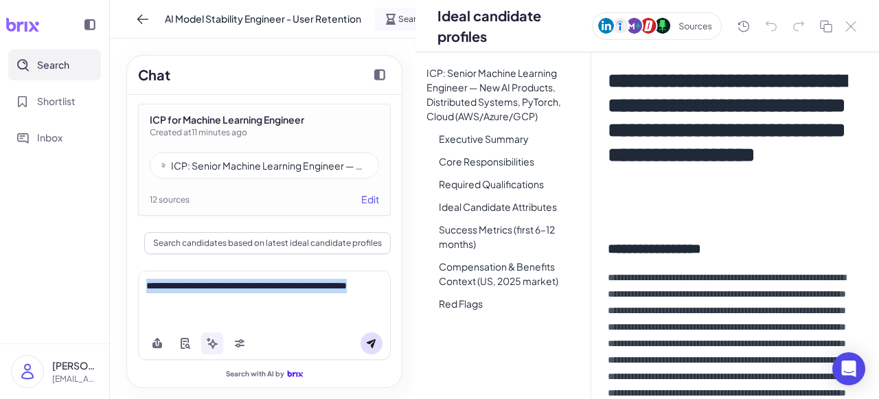
drag, startPoint x: 195, startPoint y: 299, endPoint x: 130, endPoint y: 279, distance: 67.6
click at [130, 279] on div "**********" at bounding box center [264, 307] width 275 height 161
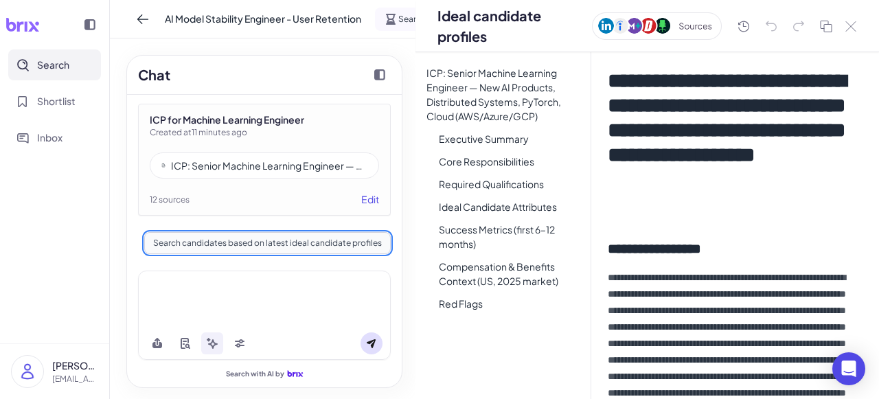
click at [294, 244] on button "Search candidates based on latest ideal candidate profiles" at bounding box center [267, 243] width 247 height 22
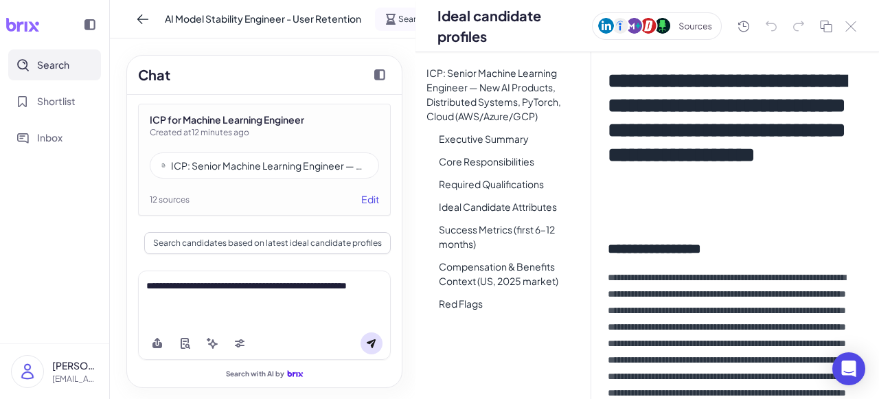
click at [378, 346] on button at bounding box center [372, 343] width 22 height 22
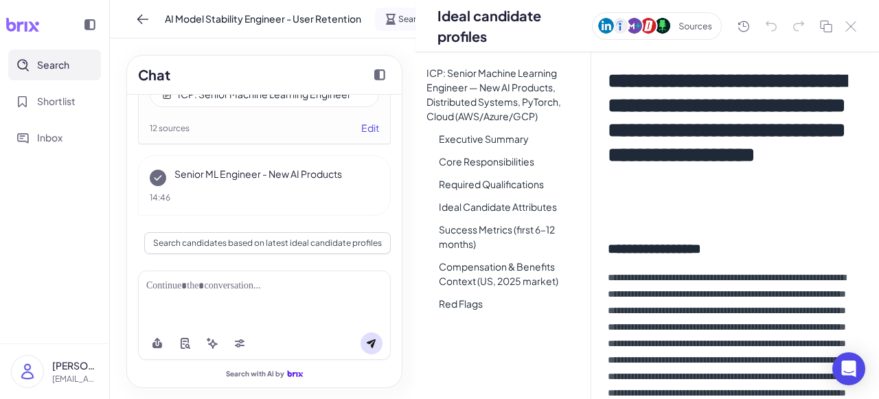
scroll to position [2604, 0]
click at [262, 185] on div "Senior ML Engineer - New AI Products" at bounding box center [264, 176] width 229 height 19
click at [256, 179] on p "Senior ML Engineer - New AI Products" at bounding box center [276, 174] width 205 height 14
click at [851, 33] on button at bounding box center [851, 27] width 16 height 16
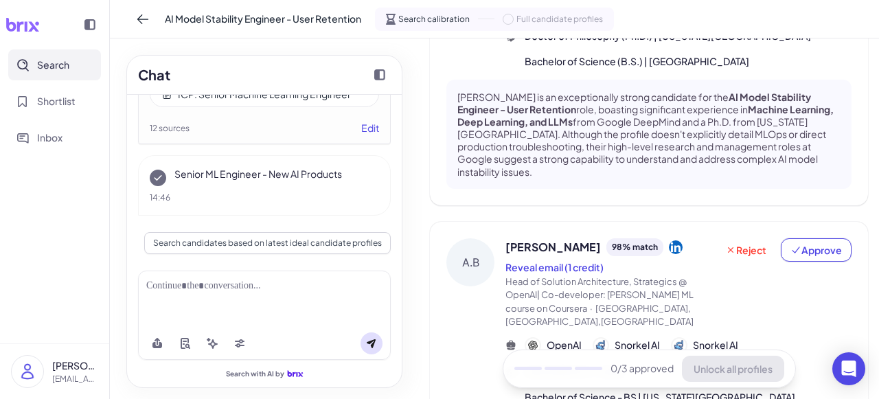
click at [274, 181] on p "Senior ML Engineer - New AI Products" at bounding box center [276, 174] width 205 height 14
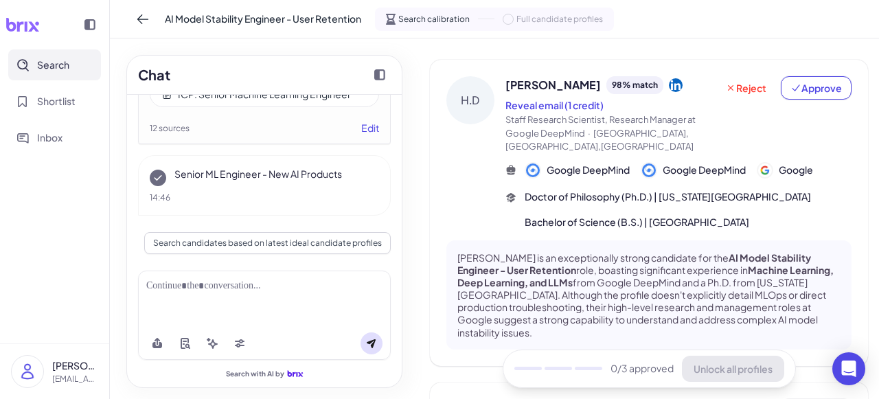
scroll to position [0, 0]
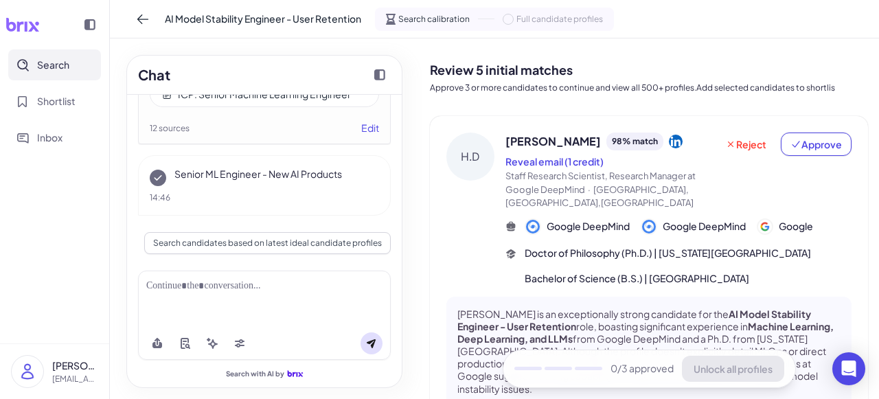
click at [618, 168] on div "Reveal email (1 credit)" at bounding box center [610, 161] width 211 height 16
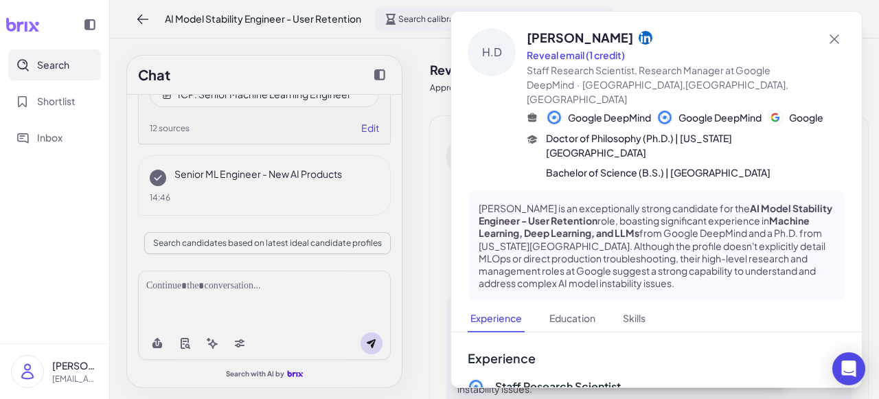
click at [795, 191] on div "[PERSON_NAME] Reveal email (1 credit) Staff Research Scientist, Research Manage…" at bounding box center [656, 159] width 411 height 294
click at [830, 37] on icon at bounding box center [835, 39] width 10 height 10
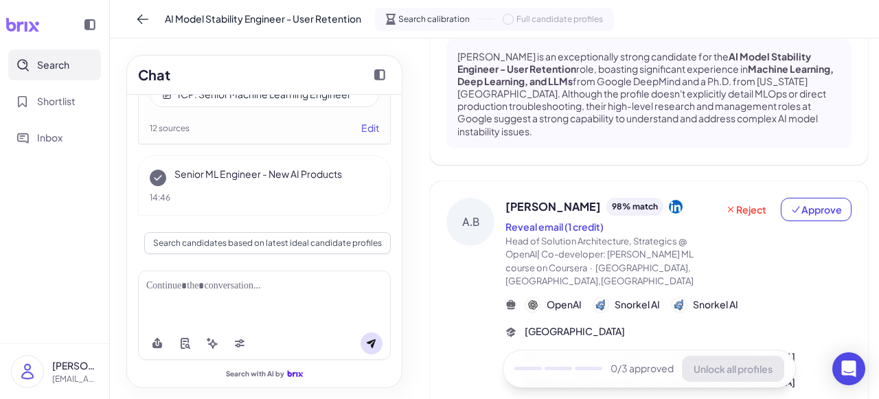
scroll to position [93, 0]
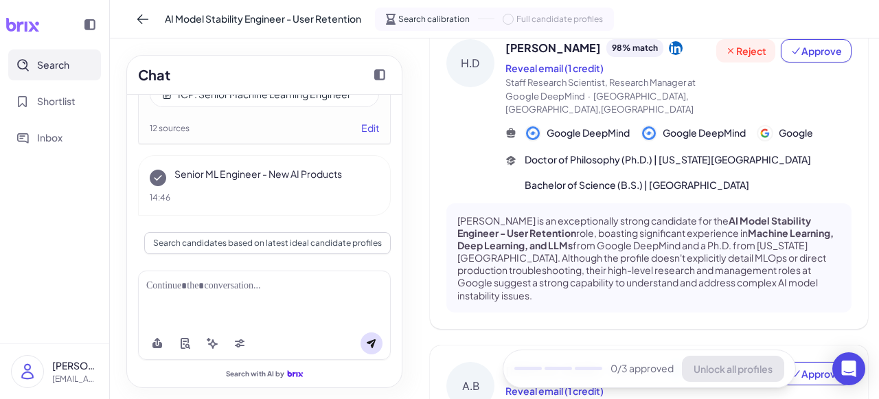
click at [746, 54] on span "Reject" at bounding box center [745, 51] width 41 height 14
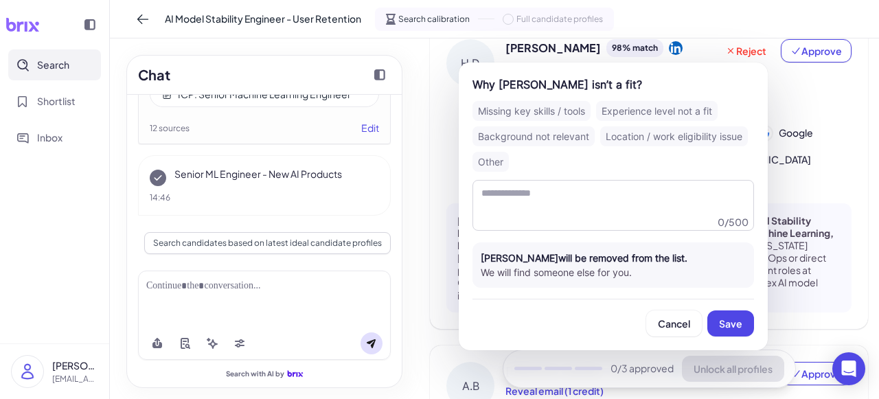
click at [580, 135] on div "Background not relevant" at bounding box center [533, 136] width 122 height 20
click at [724, 319] on span "Save" at bounding box center [730, 323] width 23 height 12
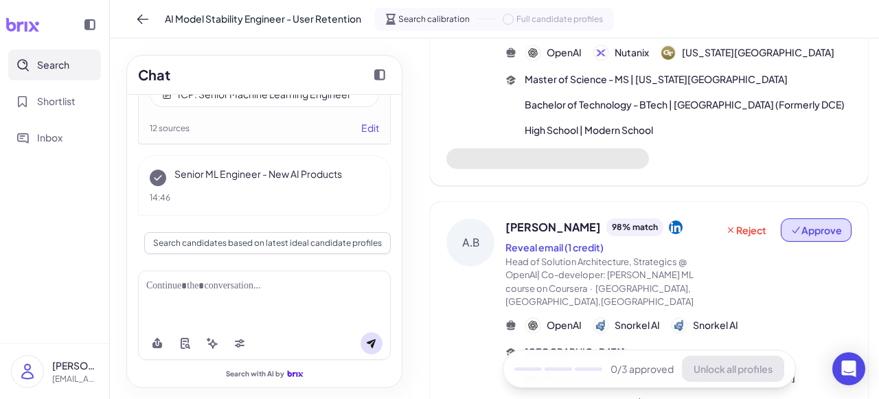
scroll to position [255, 0]
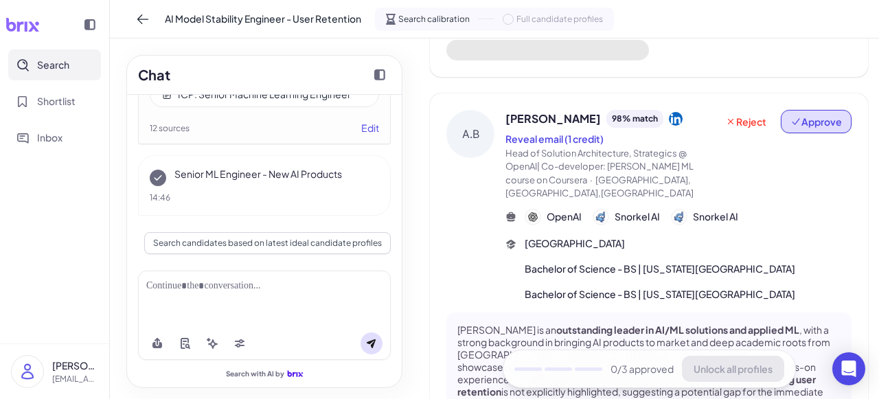
click at [821, 128] on span "Approve" at bounding box center [816, 122] width 52 height 14
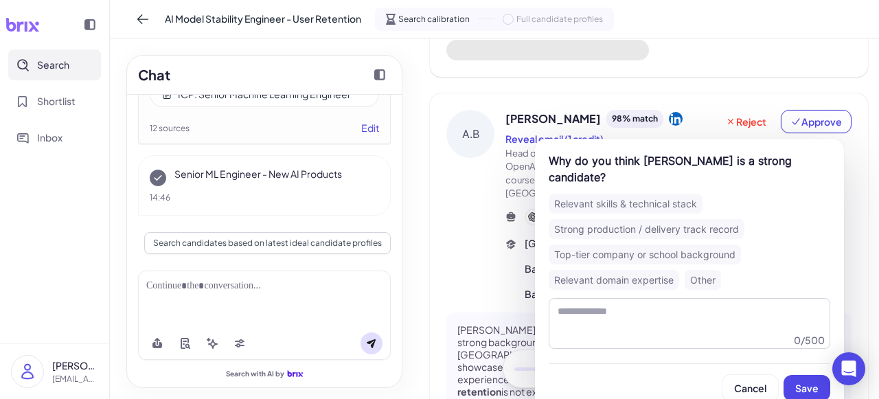
click at [673, 194] on div "Relevant skills & technical stack" at bounding box center [626, 204] width 154 height 20
click at [807, 382] on span "Save" at bounding box center [806, 388] width 23 height 12
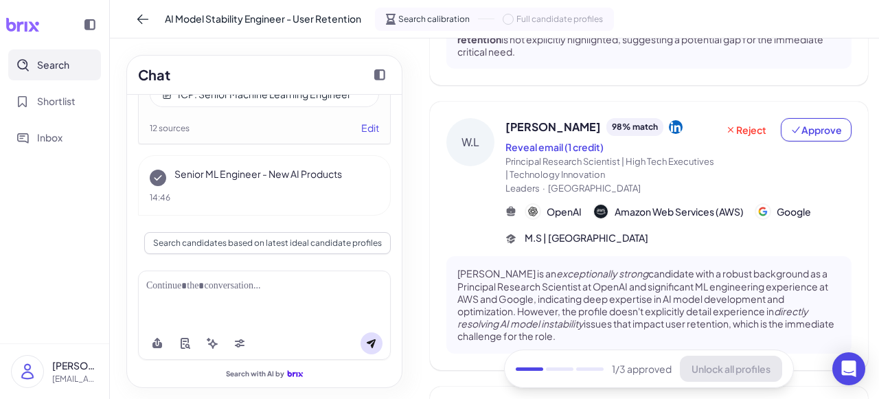
scroll to position [685, 0]
click at [808, 117] on button "Approve" at bounding box center [816, 128] width 71 height 23
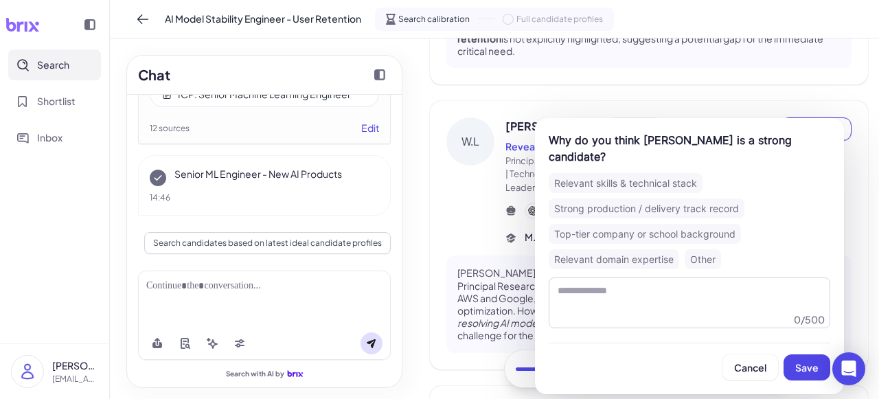
click at [687, 198] on div "Strong production / delivery track record" at bounding box center [647, 208] width 196 height 20
click at [798, 361] on span "Save" at bounding box center [806, 367] width 23 height 12
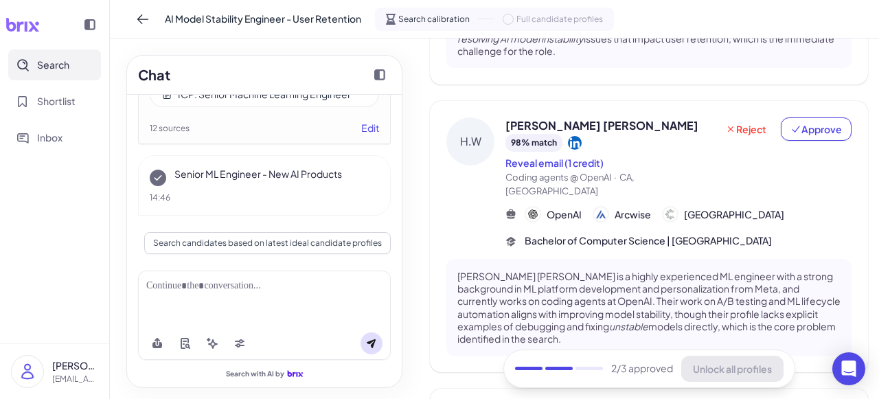
scroll to position [986, 0]
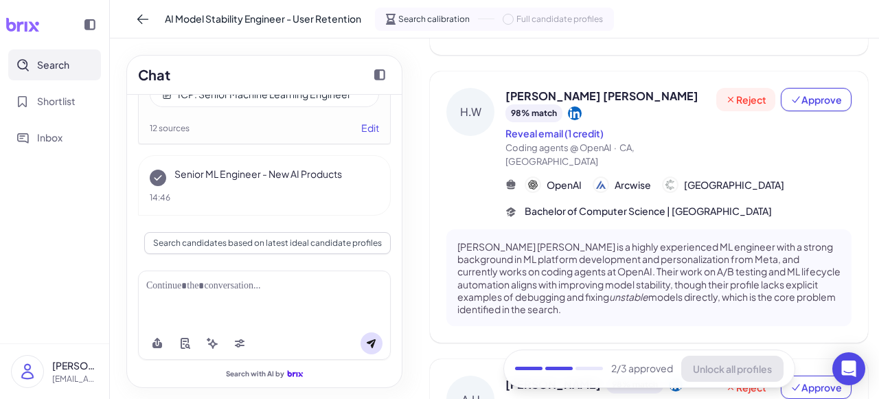
click at [742, 88] on button "Reject" at bounding box center [745, 99] width 59 height 23
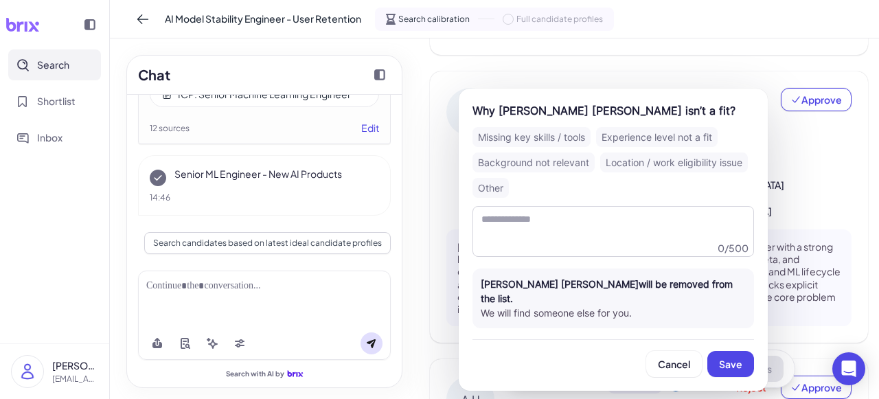
click at [479, 195] on div "Other" at bounding box center [490, 188] width 36 height 20
click at [738, 358] on span "Save" at bounding box center [730, 364] width 23 height 12
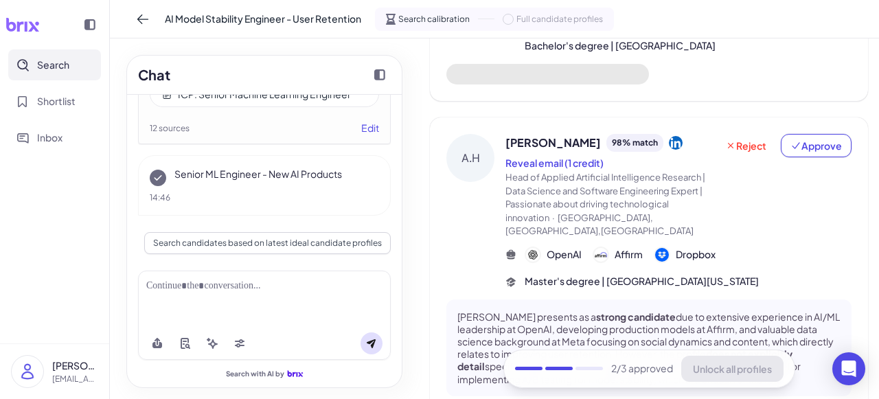
scroll to position [1234, 0]
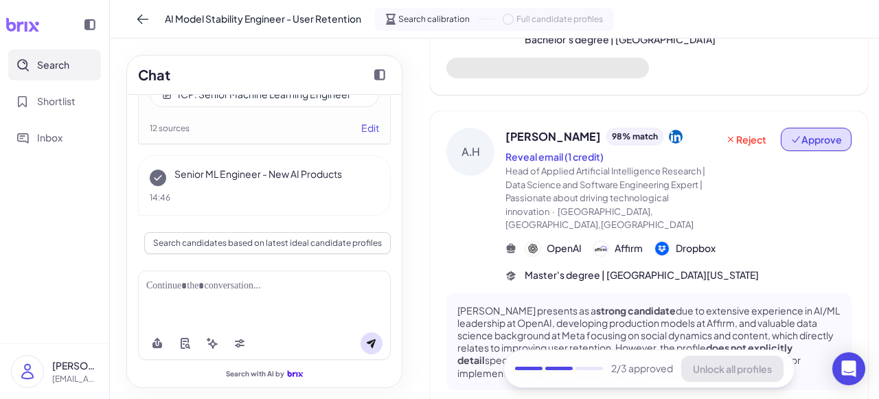
click at [795, 128] on button "Approve" at bounding box center [816, 139] width 71 height 23
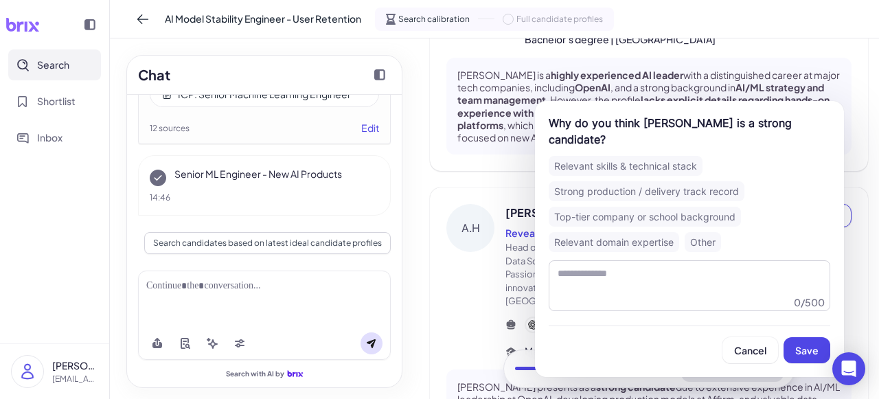
click at [654, 207] on div "Top-tier company or school background" at bounding box center [645, 217] width 192 height 20
click at [792, 338] on button "Save" at bounding box center [807, 350] width 47 height 26
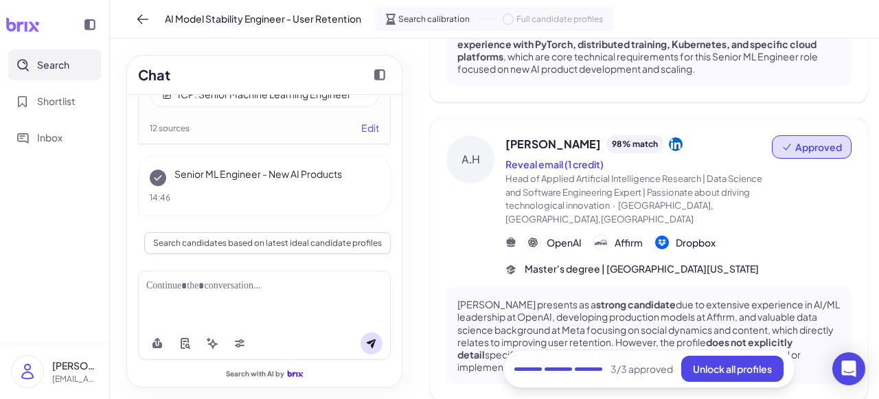
scroll to position [1307, 0]
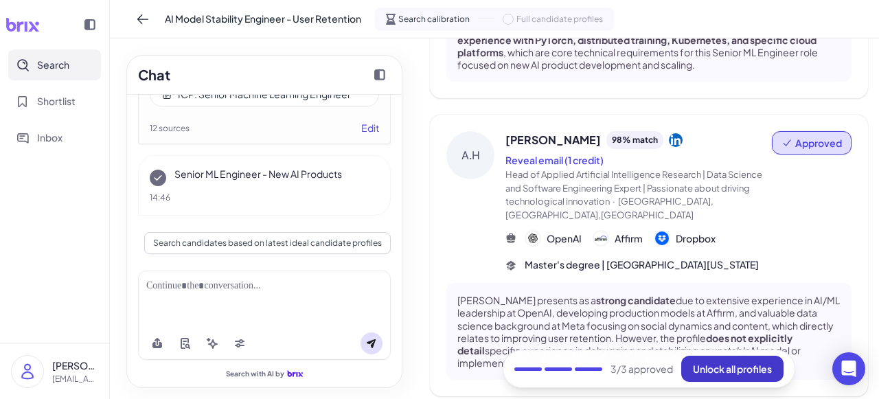
click at [716, 374] on button "Unlock all profiles" at bounding box center [732, 369] width 102 height 26
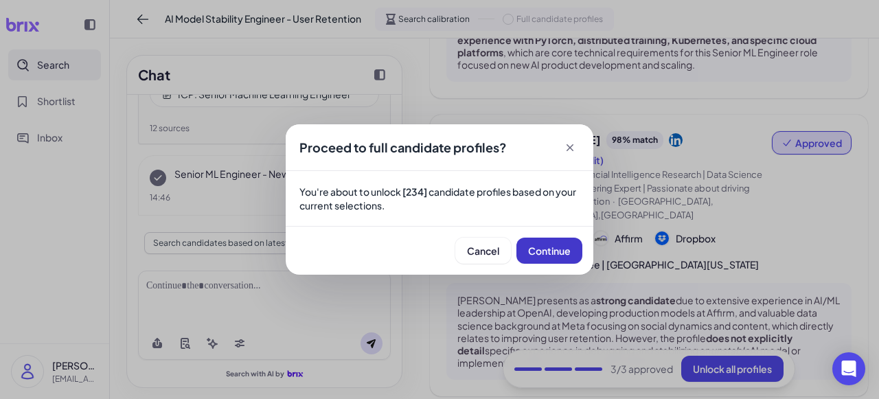
click at [545, 253] on span "Continue" at bounding box center [549, 250] width 43 height 12
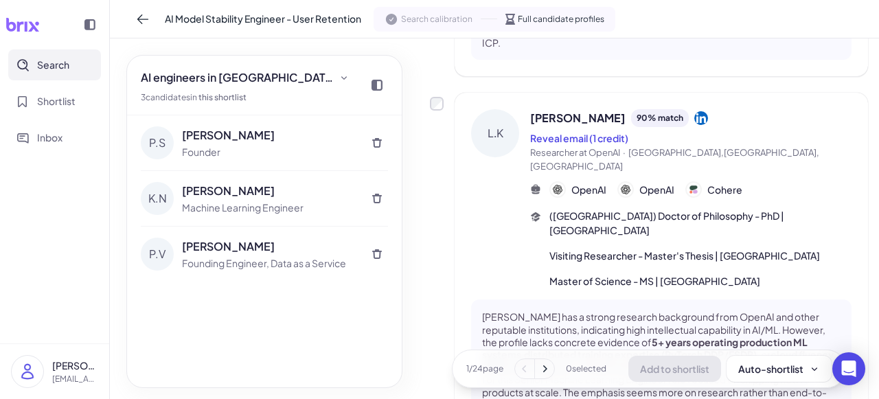
scroll to position [2993, 0]
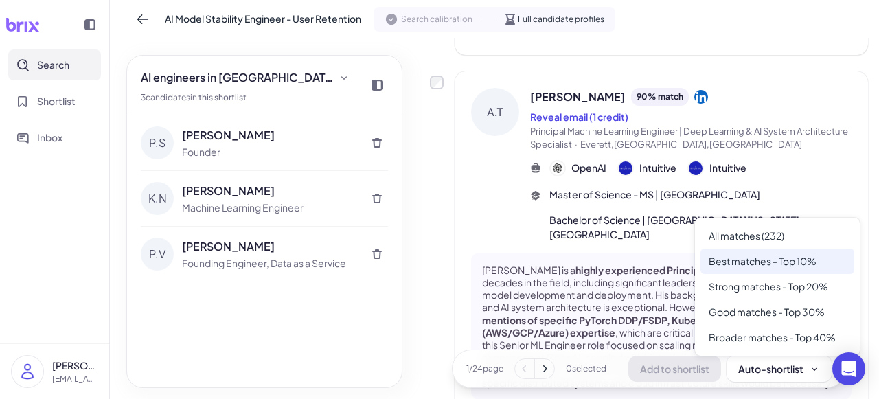
click at [743, 260] on div "Best matches - Top 10%" at bounding box center [777, 261] width 154 height 25
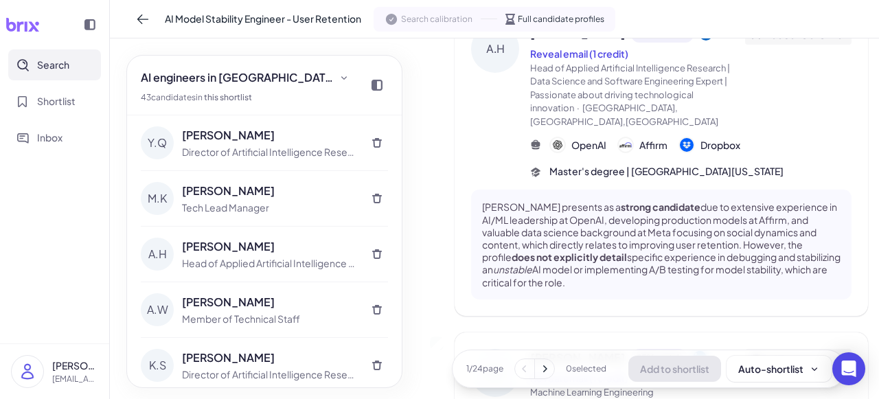
scroll to position [902, 0]
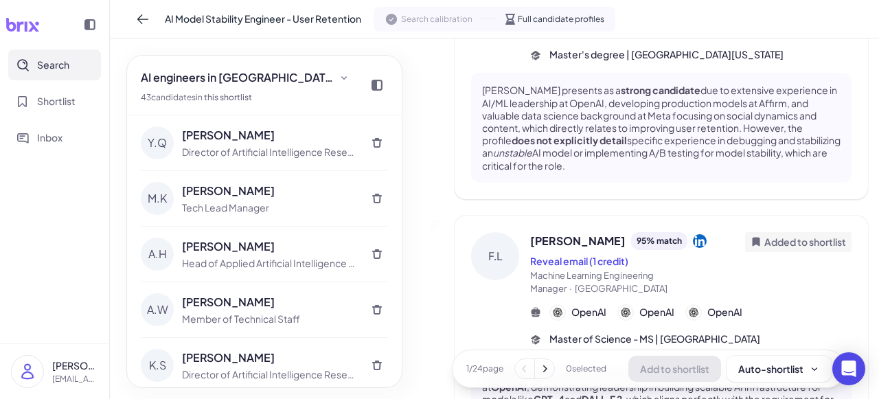
click at [790, 236] on div "Added to shortlist" at bounding box center [798, 242] width 106 height 20
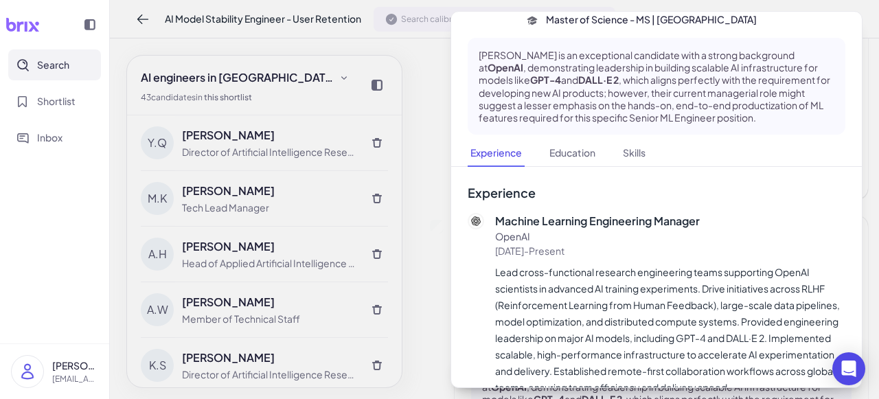
scroll to position [0, 0]
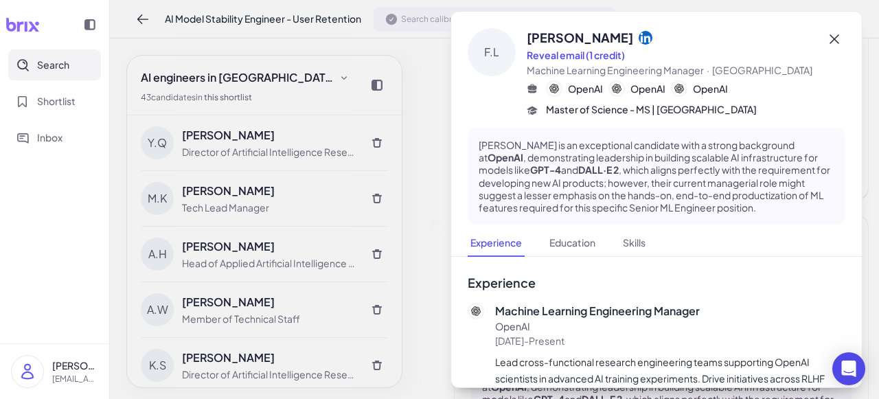
click at [832, 43] on icon at bounding box center [834, 39] width 16 height 16
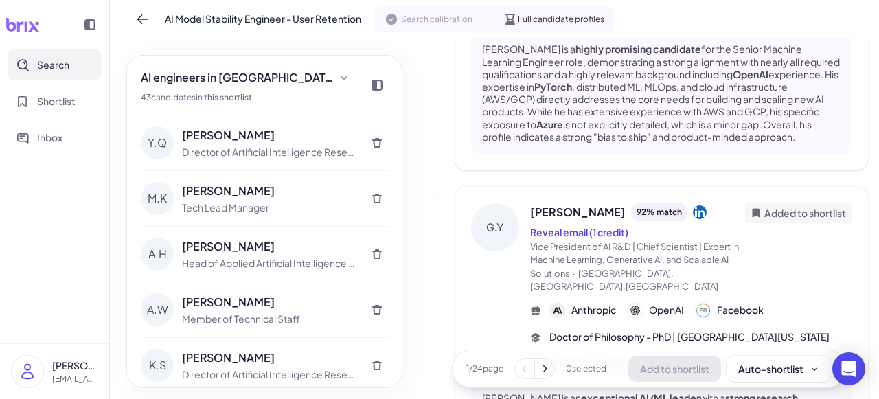
scroll to position [1581, 0]
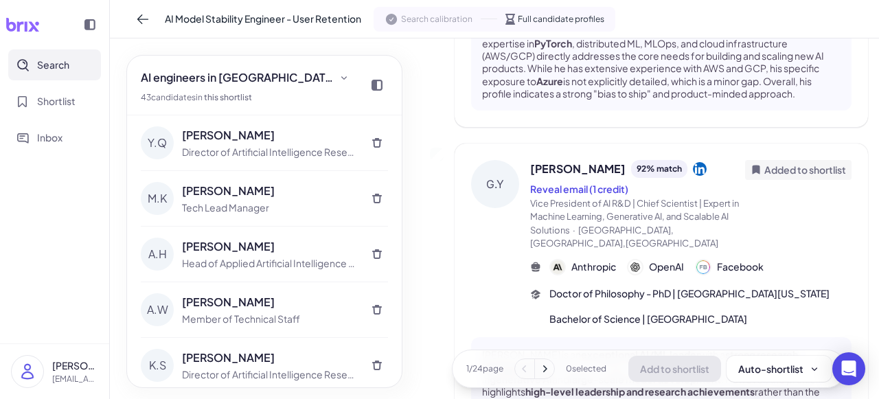
click at [812, 163] on span "Added to shortlist" at bounding box center [805, 170] width 82 height 14
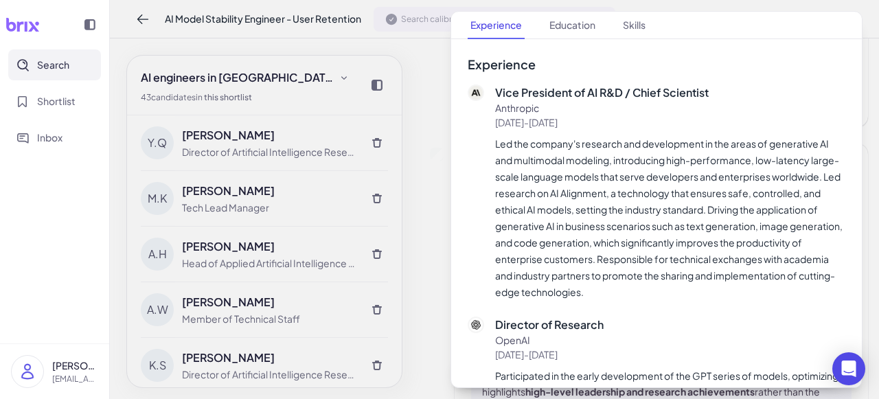
scroll to position [0, 0]
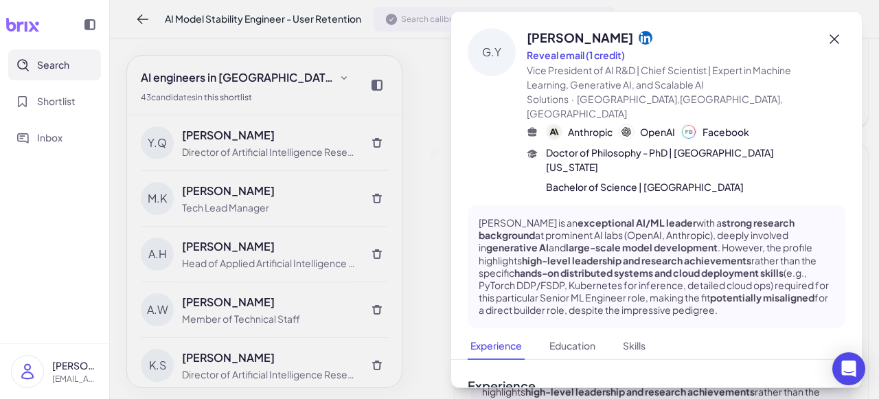
click at [835, 36] on button at bounding box center [834, 39] width 22 height 22
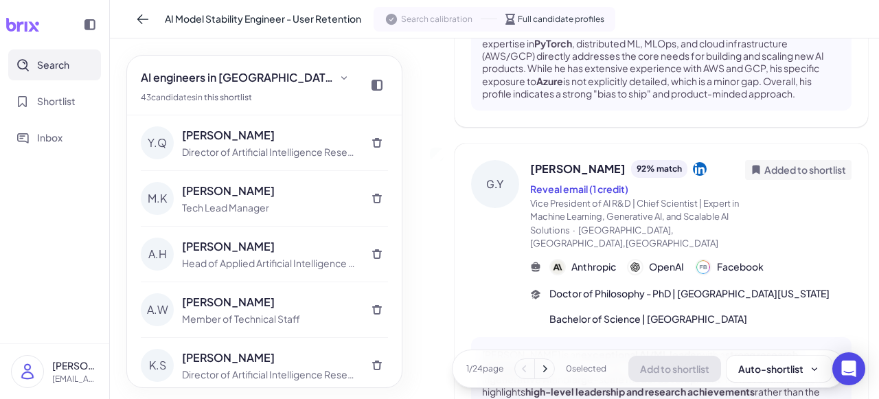
click at [543, 374] on icon at bounding box center [545, 369] width 14 height 14
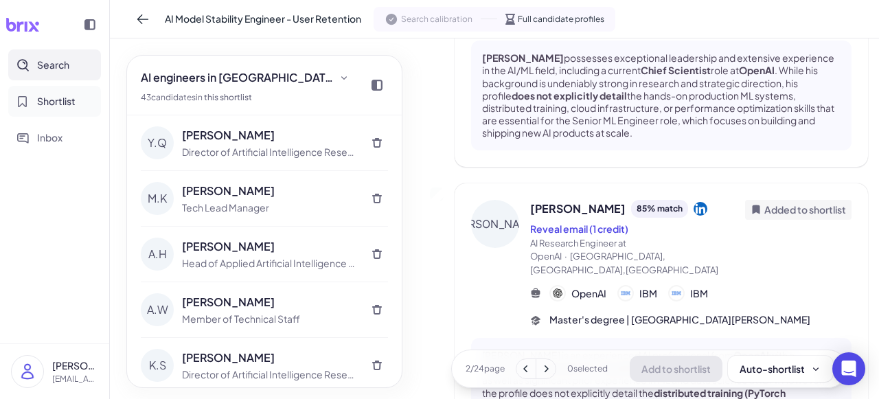
click at [61, 100] on span "Shortlist" at bounding box center [56, 101] width 38 height 14
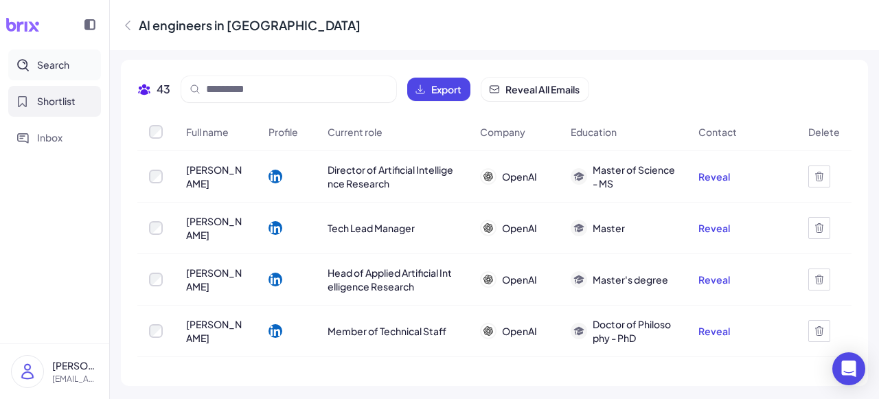
click at [60, 59] on span "Search" at bounding box center [53, 65] width 32 height 14
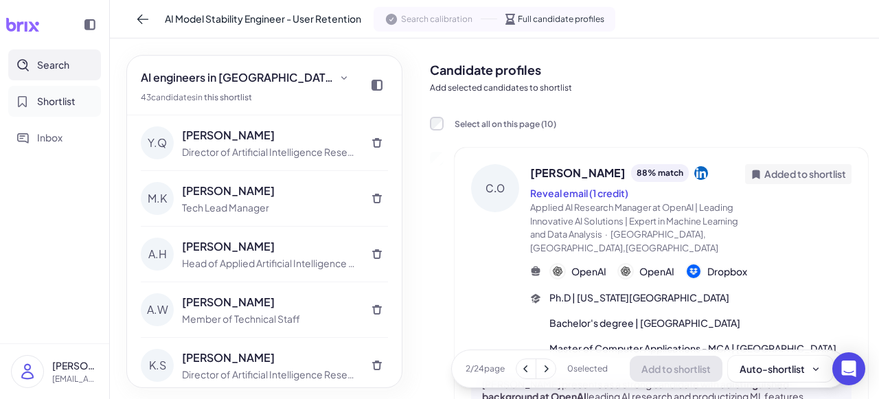
click at [51, 108] on span "Shortlist" at bounding box center [56, 101] width 38 height 14
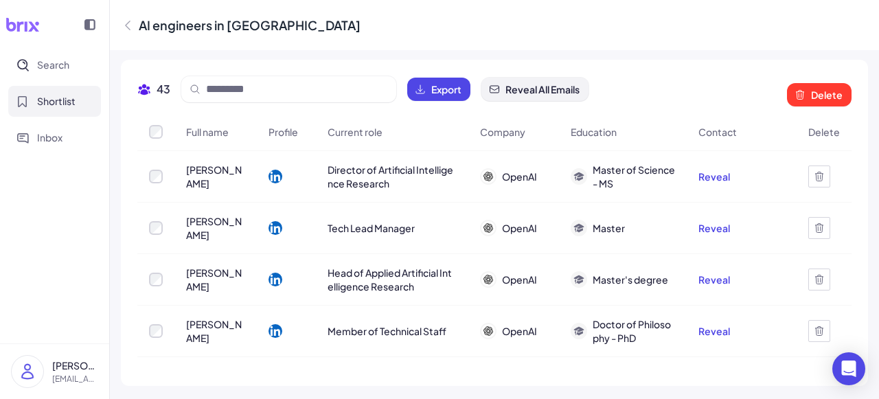
click at [559, 94] on span "Reveal All Emails" at bounding box center [542, 89] width 74 height 14
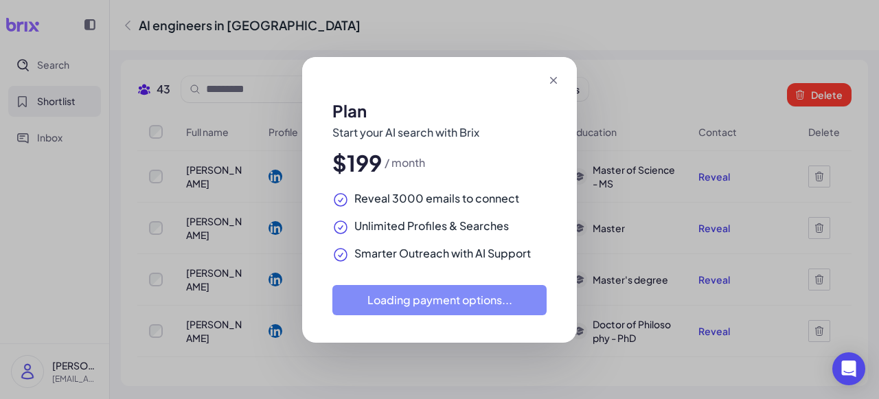
click at [556, 81] on icon at bounding box center [554, 80] width 14 height 14
